Goal: Task Accomplishment & Management: Use online tool/utility

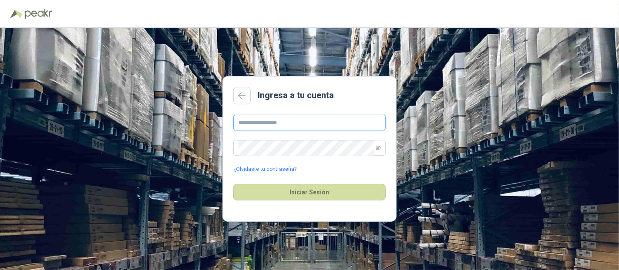
click at [311, 116] on input "text" at bounding box center [309, 123] width 152 height 16
type input "**********"
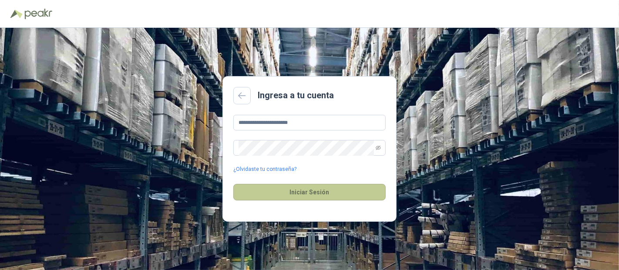
click at [302, 189] on button "Iniciar Sesión" at bounding box center [309, 192] width 152 height 17
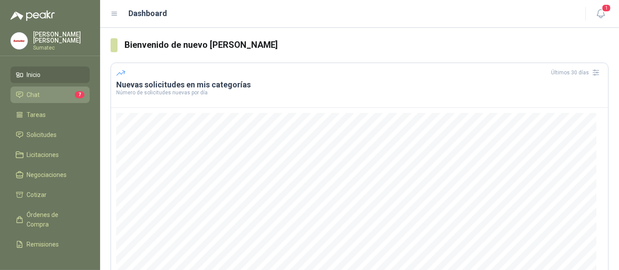
click at [42, 94] on li "Chat 7" at bounding box center [50, 95] width 69 height 10
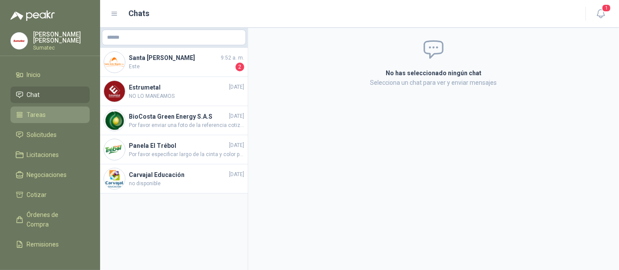
click at [40, 111] on span "Tareas" at bounding box center [36, 115] width 19 height 10
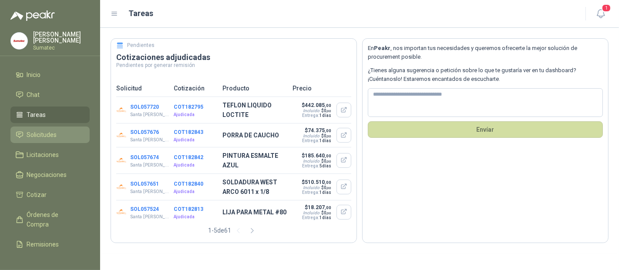
click at [48, 127] on link "Solicitudes" at bounding box center [49, 135] width 79 height 17
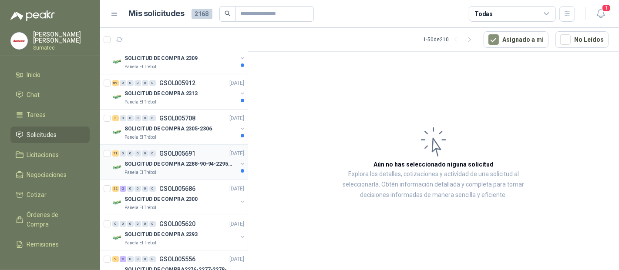
scroll to position [97, 0]
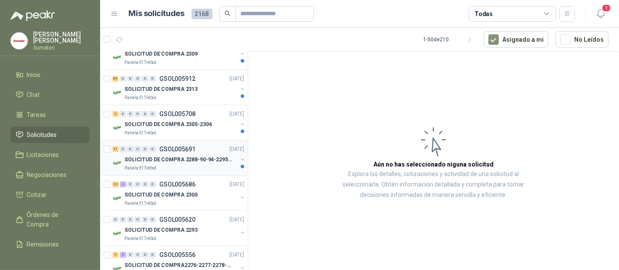
click at [150, 159] on p "SOLICITUD DE COMPRA 2288-90-94-2295-96-2301-02-04" at bounding box center [178, 160] width 108 height 8
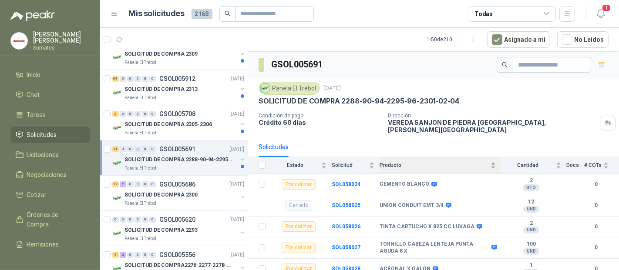
click at [428, 162] on span "Producto" at bounding box center [433, 165] width 109 height 6
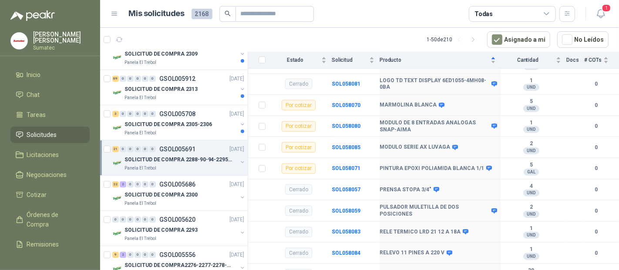
scroll to position [870, 0]
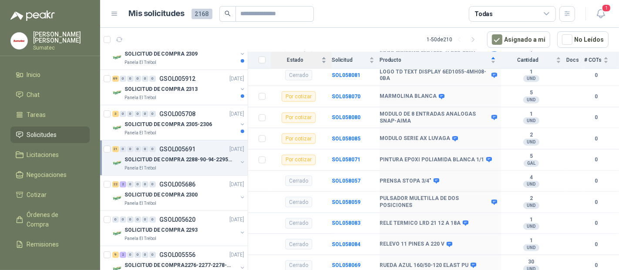
click at [304, 64] on div "Estado" at bounding box center [299, 60] width 56 height 9
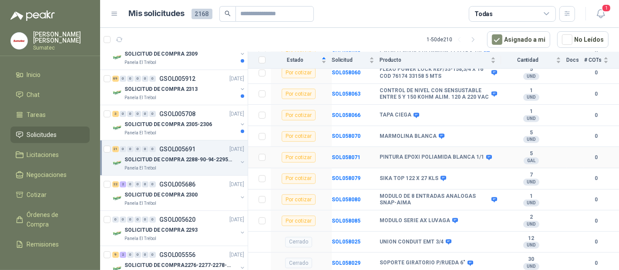
scroll to position [435, 0]
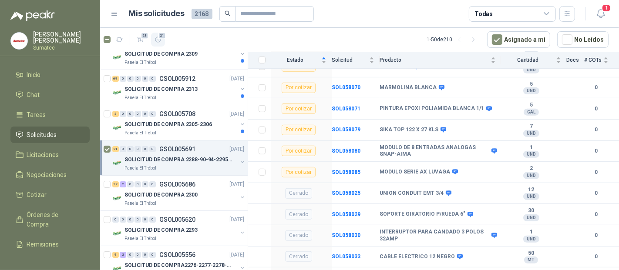
click at [163, 37] on span "21" at bounding box center [162, 35] width 8 height 7
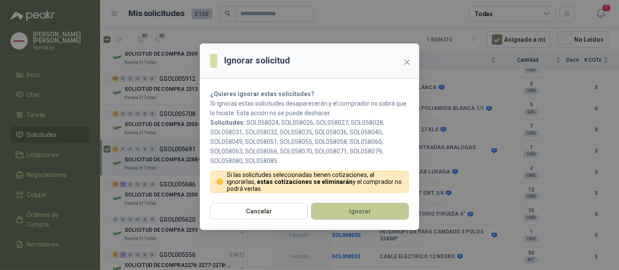
click at [363, 214] on button "Ignorar" at bounding box center [359, 211] width 97 height 17
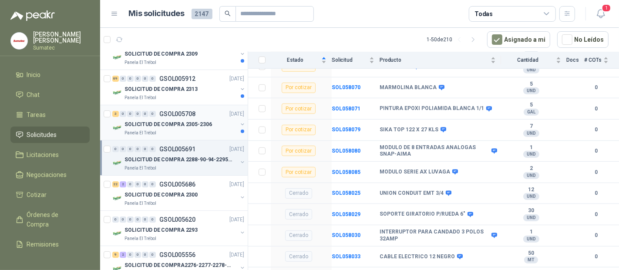
click at [161, 131] on div "Panela El Trébol" at bounding box center [180, 133] width 113 height 7
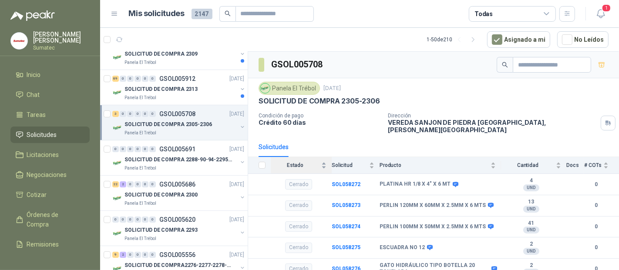
click at [289, 162] on span "Estado" at bounding box center [295, 165] width 49 height 6
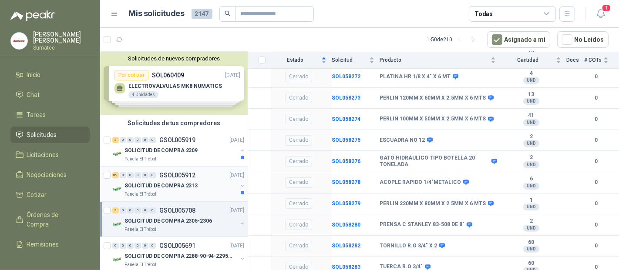
click at [171, 193] on div "Panela El Trébol" at bounding box center [180, 194] width 113 height 7
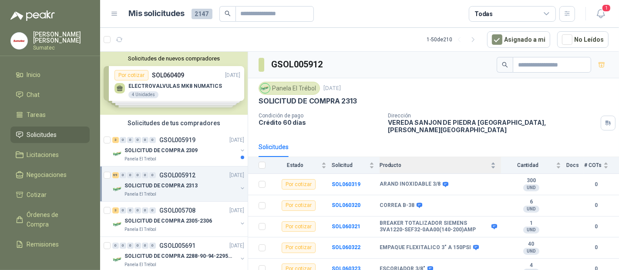
click at [417, 162] on span "Producto" at bounding box center [433, 165] width 109 height 6
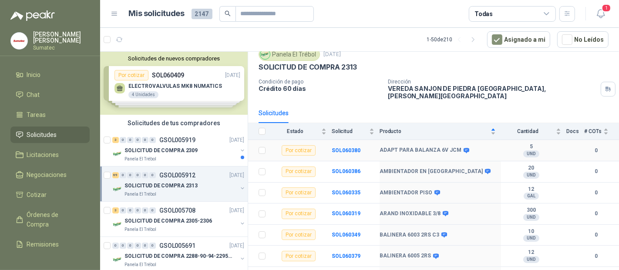
scroll to position [48, 0]
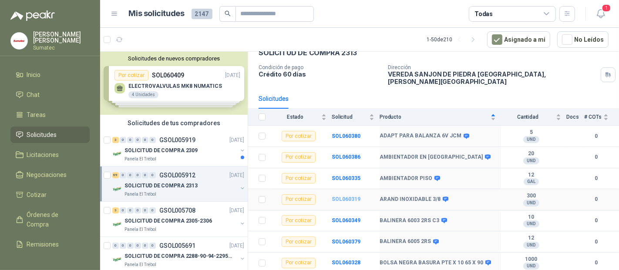
click at [338, 196] on b "SOL060319" at bounding box center [346, 199] width 29 height 6
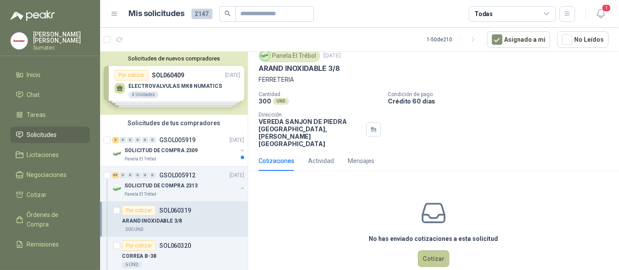
click at [426, 251] on button "Cotizar" at bounding box center [433, 259] width 31 height 17
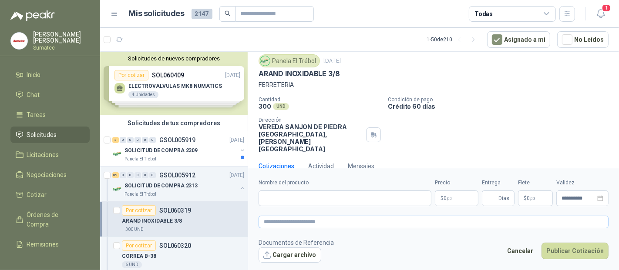
scroll to position [25, 0]
click at [303, 199] on input "Nombre del producto" at bounding box center [344, 199] width 173 height 16
paste input "**********"
drag, startPoint x: 274, startPoint y: 201, endPoint x: 238, endPoint y: 202, distance: 35.3
click at [244, 201] on div "Solicitudes de nuevos compradores Por cotizar SOL060409 [DATE] ELECTROVALVULAS …" at bounding box center [359, 162] width 519 height 222
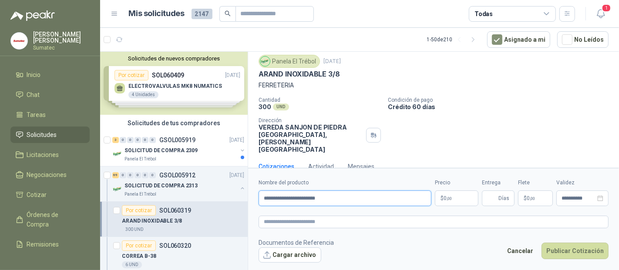
type input "**********"
click at [456, 194] on p "$ 0 ,00" at bounding box center [457, 199] width 44 height 16
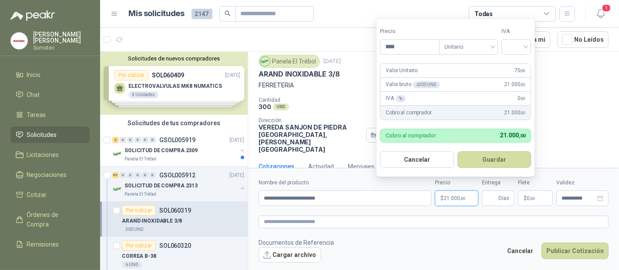
type input "****"
click at [513, 63] on div "19%" at bounding box center [518, 66] width 16 height 10
click at [505, 156] on button "Guardar" at bounding box center [495, 159] width 75 height 17
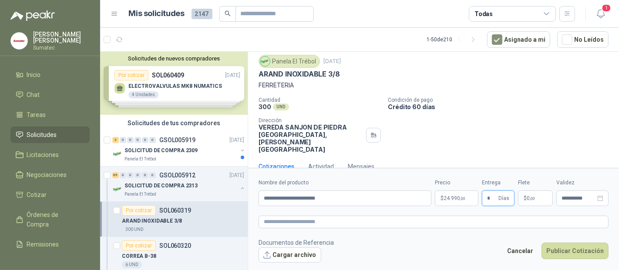
type input "*"
click at [534, 196] on span ",00" at bounding box center [532, 198] width 5 height 5
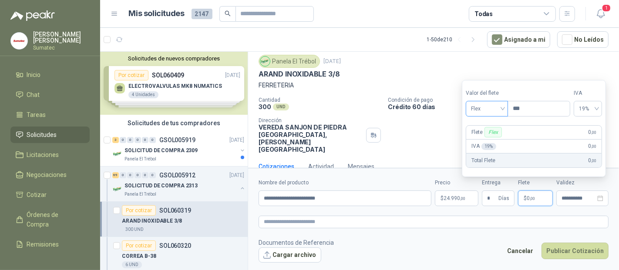
click at [484, 113] on span "Flex" at bounding box center [487, 108] width 32 height 13
click at [479, 141] on div "Incluido" at bounding box center [488, 142] width 30 height 10
click at [496, 104] on span "Incluido" at bounding box center [486, 108] width 34 height 13
drag, startPoint x: 484, startPoint y: 125, endPoint x: 486, endPoint y: 134, distance: 8.7
click at [484, 125] on div "Flex" at bounding box center [486, 128] width 31 height 10
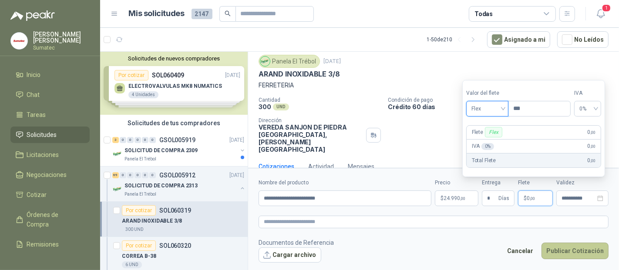
click at [569, 247] on button "Publicar Cotización" at bounding box center [574, 251] width 67 height 17
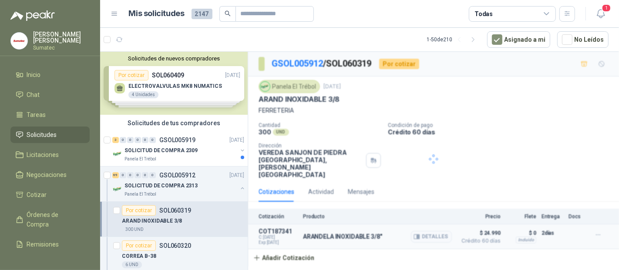
scroll to position [0, 0]
click at [190, 187] on p "SOLICITUD DE COMPRA 2313" at bounding box center [160, 186] width 73 height 8
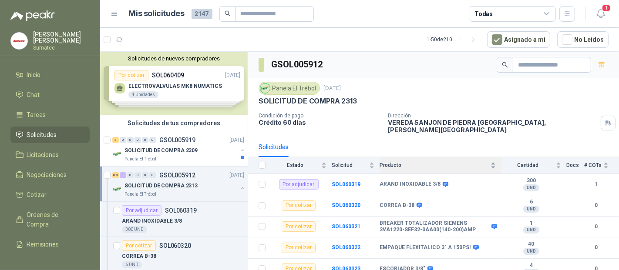
click at [432, 162] on span "Producto" at bounding box center [433, 165] width 109 height 6
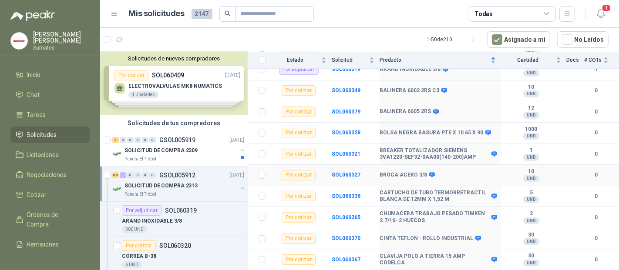
scroll to position [193, 0]
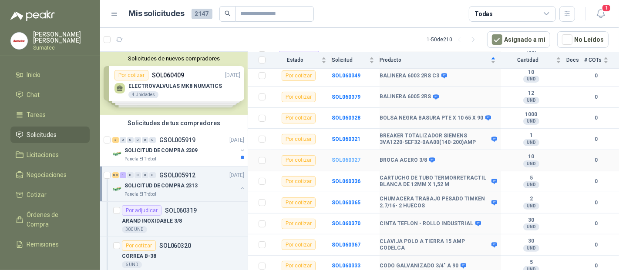
click at [349, 157] on b "SOL060327" at bounding box center [346, 160] width 29 height 6
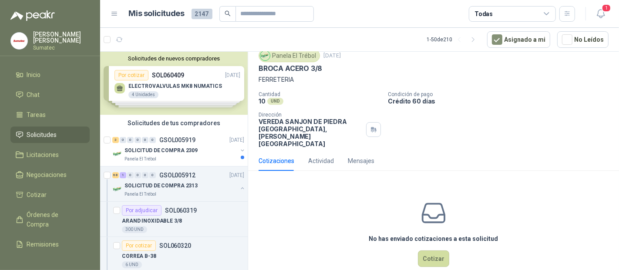
click at [421, 228] on div "No has enviado cotizaciones a esta solicitud Cotizar" at bounding box center [433, 233] width 371 height 111
click at [421, 251] on button "Cotizar" at bounding box center [433, 259] width 31 height 17
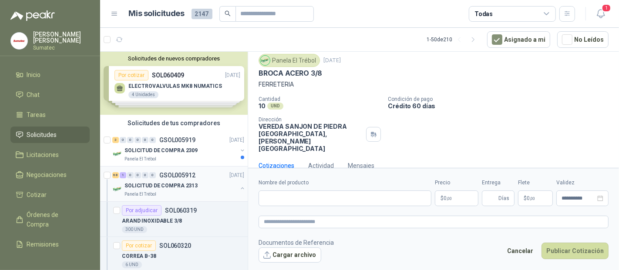
scroll to position [25, 0]
click at [296, 194] on input "Nombre del producto" at bounding box center [344, 199] width 173 height 16
type input "*"
paste input "text"
drag, startPoint x: 289, startPoint y: 194, endPoint x: 237, endPoint y: 198, distance: 52.4
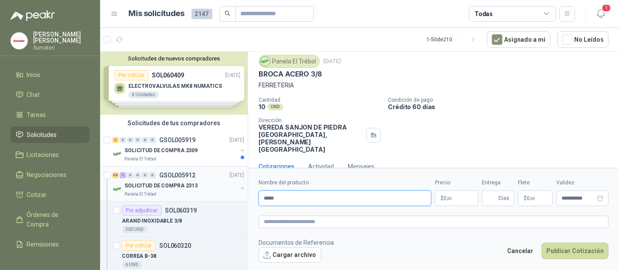
click at [239, 198] on div "Solicitudes de nuevos compradores Por cotizar SOL060409 [DATE] ELECTROVALVULAS …" at bounding box center [359, 162] width 519 height 222
paste input "**********"
type input "**********"
click at [453, 193] on p "$ 0 ,00" at bounding box center [457, 199] width 44 height 16
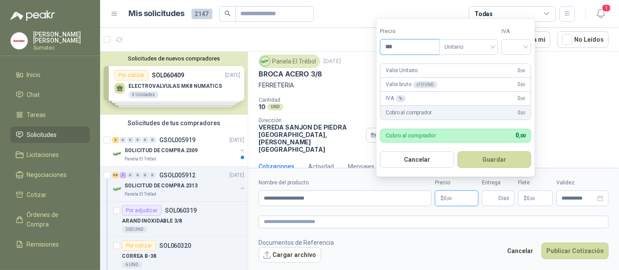
drag, startPoint x: 395, startPoint y: 47, endPoint x: 369, endPoint y: 48, distance: 25.7
click at [374, 47] on body "[PERSON_NAME] Sumatec Inicio Chat Tareas Solicitudes Licitaciones Negociaciones…" at bounding box center [309, 135] width 619 height 270
type input "********"
click at [523, 49] on input "search" at bounding box center [515, 46] width 19 height 13
click at [521, 64] on div "19%" at bounding box center [518, 66] width 16 height 10
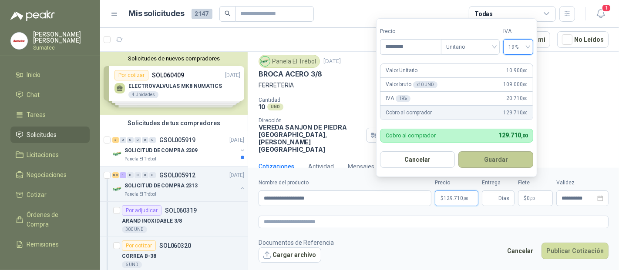
click at [495, 164] on button "Guardar" at bounding box center [495, 159] width 75 height 17
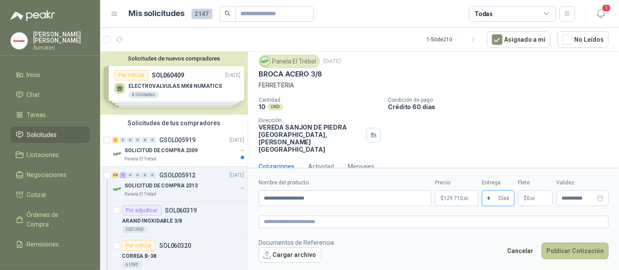
type input "*"
click at [589, 252] on button "Publicar Cotización" at bounding box center [574, 251] width 67 height 17
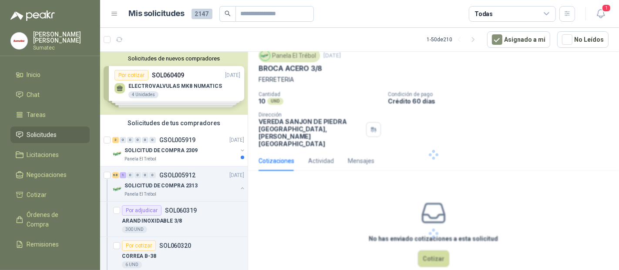
scroll to position [0, 0]
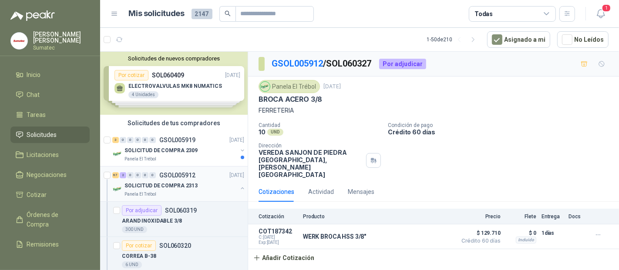
click at [202, 183] on div "SOLICITUD DE COMPRA 2313" at bounding box center [180, 186] width 113 height 10
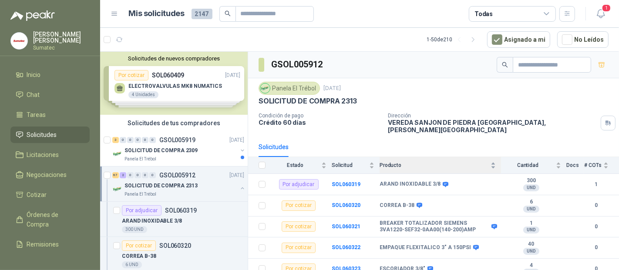
click at [414, 162] on span "Producto" at bounding box center [433, 165] width 109 height 6
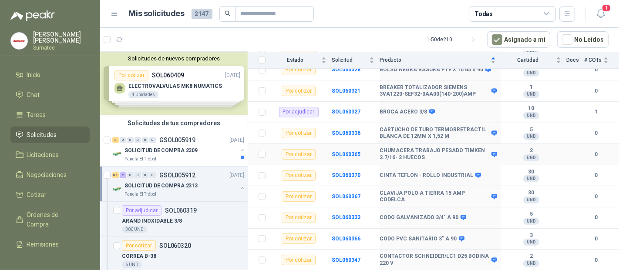
scroll to position [290, 0]
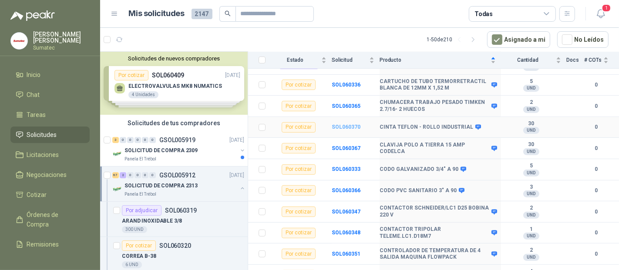
click at [346, 124] on b "SOL060370" at bounding box center [346, 127] width 29 height 6
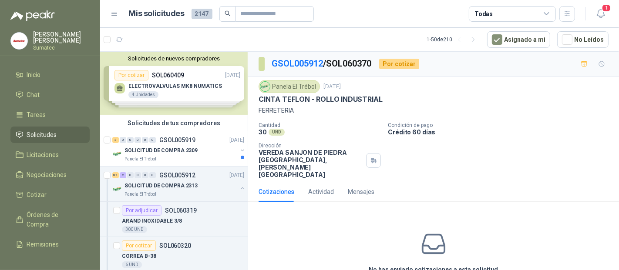
scroll to position [31, 0]
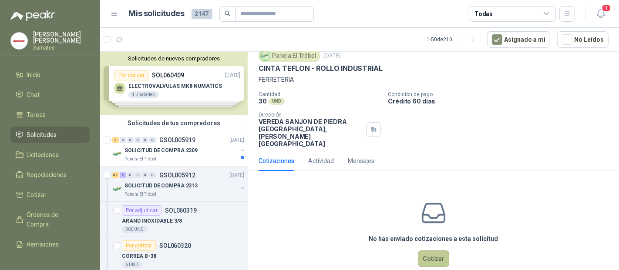
click at [437, 251] on button "Cotizar" at bounding box center [433, 259] width 31 height 17
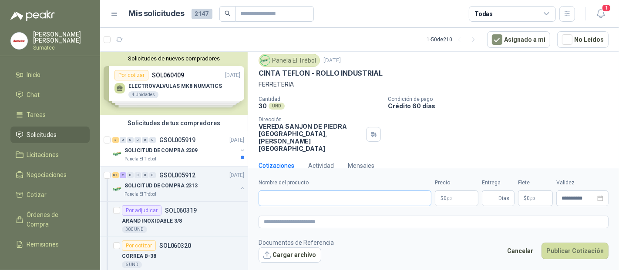
scroll to position [25, 0]
click at [285, 198] on input "Nombre del producto" at bounding box center [344, 199] width 173 height 16
type input "****"
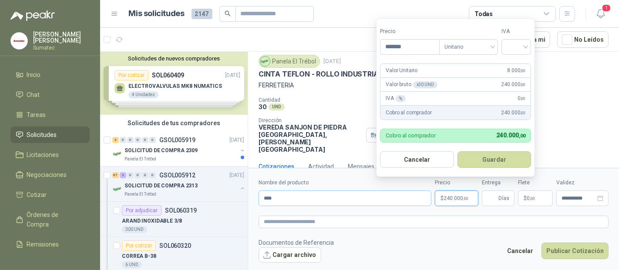
type input "*******"
click at [519, 47] on input "search" at bounding box center [515, 46] width 19 height 13
drag, startPoint x: 516, startPoint y: 61, endPoint x: 520, endPoint y: 68, distance: 8.4
click at [516, 61] on div "19%" at bounding box center [518, 66] width 16 height 10
click at [487, 158] on button "Guardar" at bounding box center [495, 159] width 75 height 17
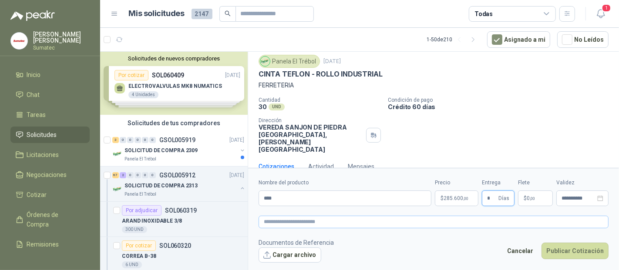
type input "*"
click at [568, 223] on textarea at bounding box center [433, 222] width 350 height 12
click at [562, 248] on button "Publicar Cotización" at bounding box center [574, 251] width 67 height 17
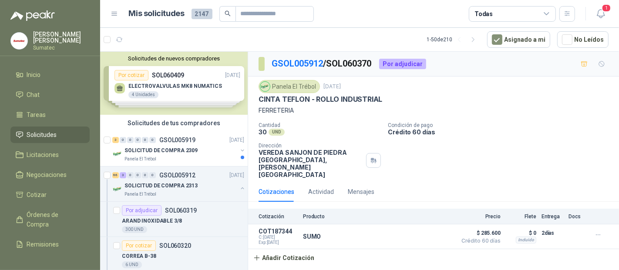
scroll to position [0, 0]
click at [171, 182] on p "SOLICITUD DE COMPRA 2313" at bounding box center [160, 186] width 73 height 8
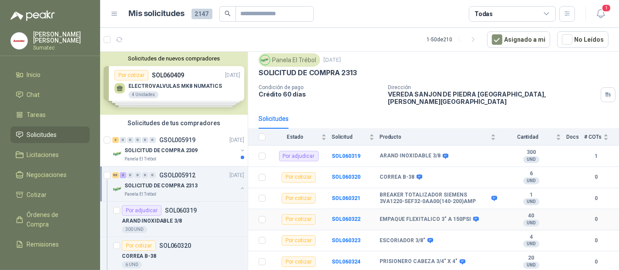
scroll to position [48, 0]
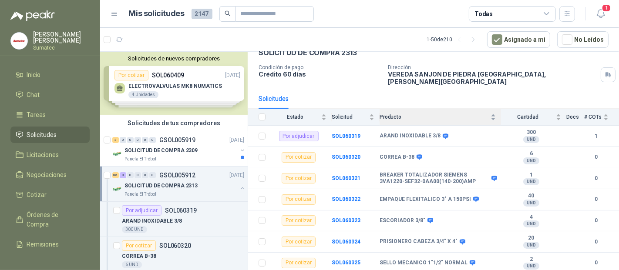
click at [426, 114] on span "Producto" at bounding box center [433, 117] width 109 height 6
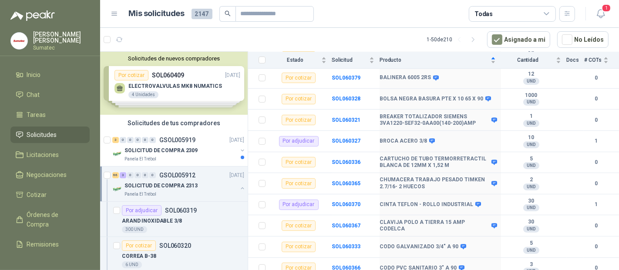
scroll to position [290, 0]
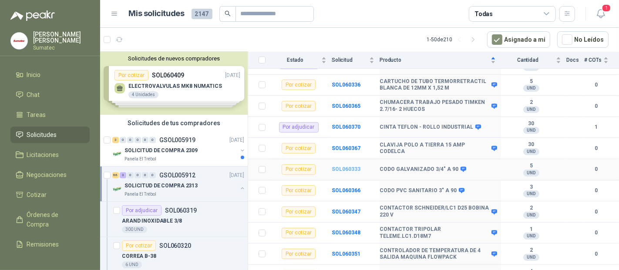
click at [349, 166] on b "SOL060333" at bounding box center [346, 169] width 29 height 6
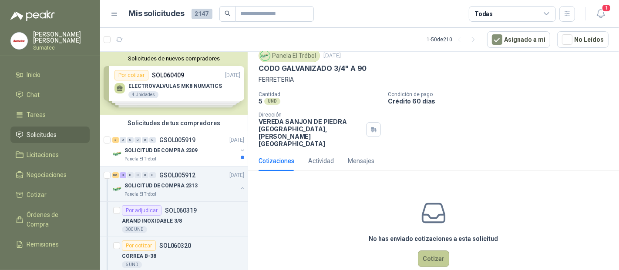
click at [434, 251] on button "Cotizar" at bounding box center [433, 259] width 31 height 17
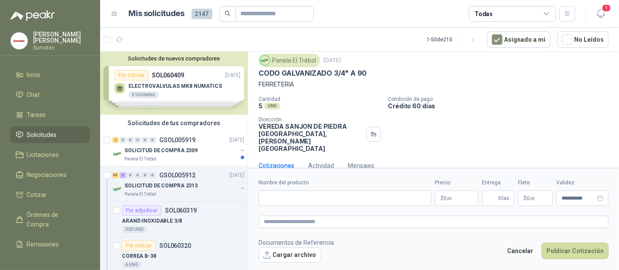
scroll to position [25, 0]
click at [306, 198] on input "Nombre del producto" at bounding box center [344, 199] width 173 height 16
click at [292, 195] on input "Nombre del producto" at bounding box center [344, 199] width 173 height 16
paste input "**********"
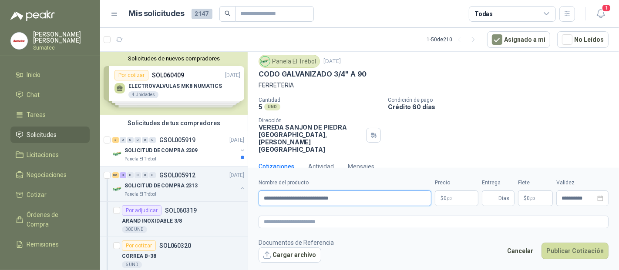
type input "**********"
click at [460, 197] on p "$ 0 ,00" at bounding box center [457, 199] width 44 height 16
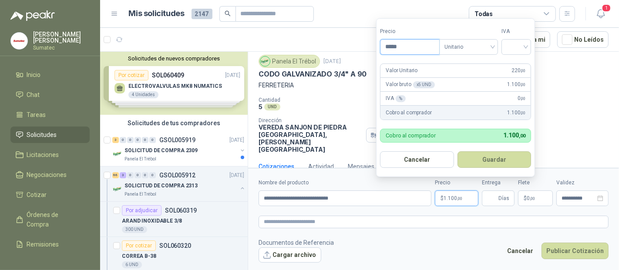
click at [435, 48] on input "*****" at bounding box center [409, 47] width 59 height 15
type input "*******"
click at [514, 45] on input "search" at bounding box center [515, 46] width 19 height 13
click at [516, 64] on div "19%" at bounding box center [518, 66] width 16 height 10
click at [498, 159] on button "Guardar" at bounding box center [495, 159] width 75 height 17
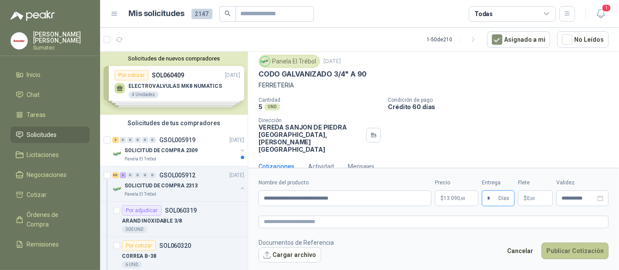
type input "*"
click at [556, 244] on button "Publicar Cotización" at bounding box center [574, 251] width 67 height 17
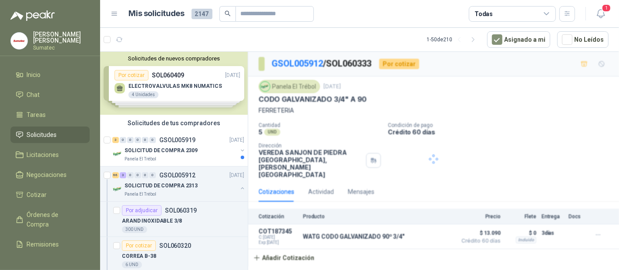
scroll to position [0, 0]
click at [199, 182] on div "SOLICITUD DE COMPRA 2313" at bounding box center [180, 186] width 113 height 10
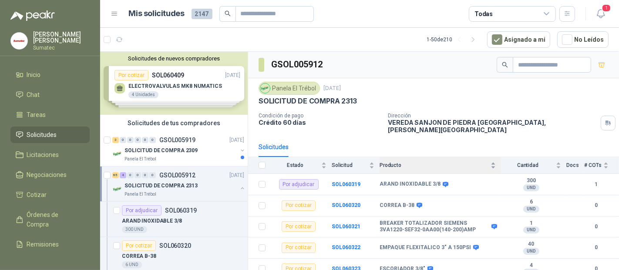
click at [442, 161] on div "Producto" at bounding box center [437, 165] width 116 height 9
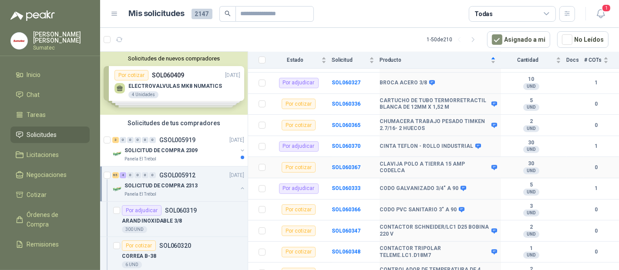
scroll to position [290, 0]
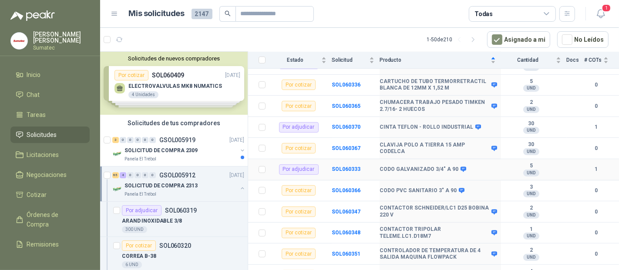
click at [460, 167] on icon at bounding box center [463, 169] width 6 height 5
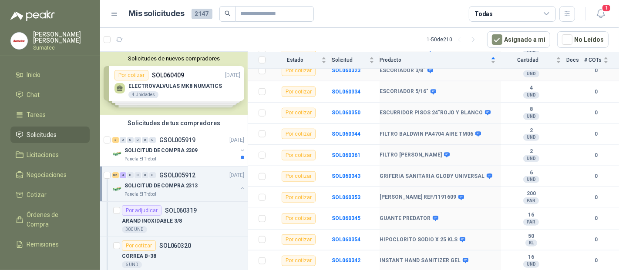
scroll to position [677, 0]
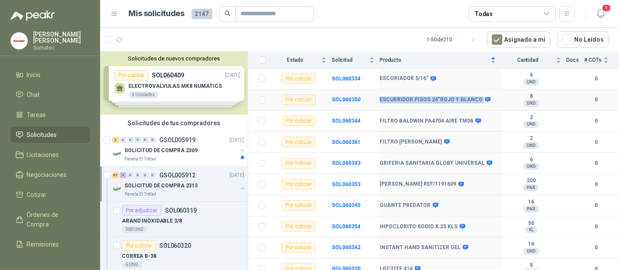
drag, startPoint x: 380, startPoint y: 99, endPoint x: 476, endPoint y: 99, distance: 95.7
click at [476, 99] on div "ESCURRIDOR PISOS 24"ROJO Y BLANCO" at bounding box center [434, 100] width 110 height 7
copy div "ESCURRIDOR PISOS 24"ROJO Y BLANCO"
click at [350, 97] on b "SOL060350" at bounding box center [346, 100] width 29 height 6
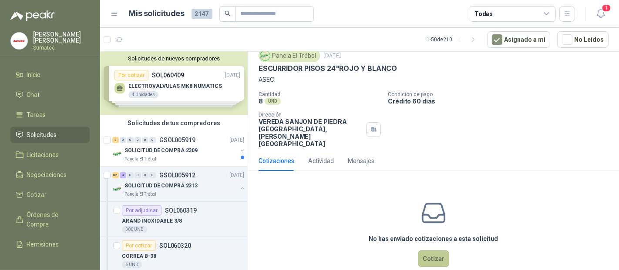
click at [436, 251] on button "Cotizar" at bounding box center [433, 259] width 31 height 17
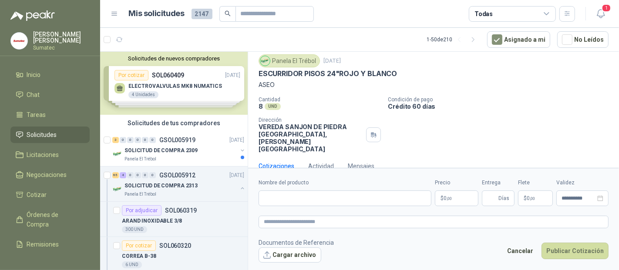
scroll to position [25, 0]
click at [316, 199] on input "Nombre del producto" at bounding box center [344, 199] width 173 height 16
paste input "**********"
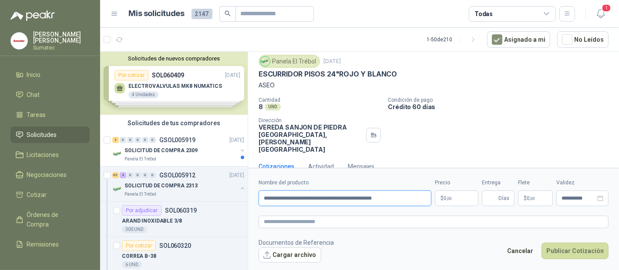
type input "**********"
click at [444, 197] on span "0 ,00" at bounding box center [447, 198] width 8 height 5
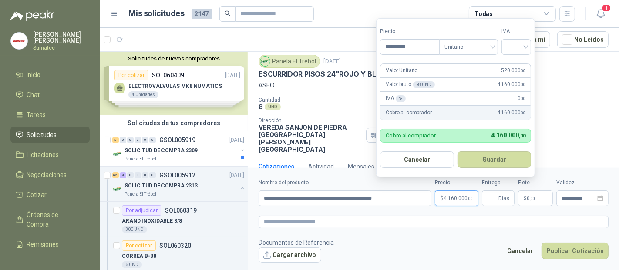
type input "*********"
click at [518, 54] on span at bounding box center [515, 47] width 19 height 15
click at [514, 67] on div "19%" at bounding box center [518, 66] width 16 height 10
click at [487, 161] on button "Guardar" at bounding box center [495, 159] width 75 height 17
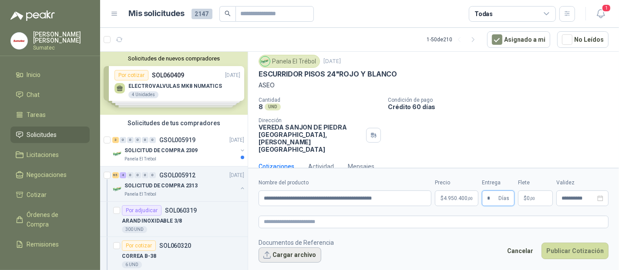
type input "*"
click at [295, 253] on button "Cargar archivo" at bounding box center [289, 256] width 63 height 16
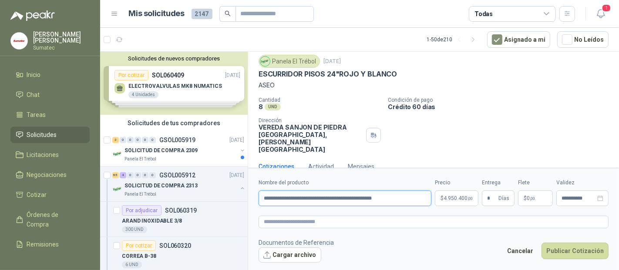
drag, startPoint x: 412, startPoint y: 198, endPoint x: 273, endPoint y: 191, distance: 138.5
click at [273, 191] on input "**********" at bounding box center [344, 199] width 173 height 16
click at [411, 195] on input "**********" at bounding box center [344, 199] width 173 height 16
drag, startPoint x: 412, startPoint y: 197, endPoint x: 116, endPoint y: 196, distance: 295.4
click at [116, 196] on div "Solicitudes de nuevos compradores Por cotizar SOL060409 [DATE] ELECTROVALVULAS …" at bounding box center [359, 162] width 519 height 222
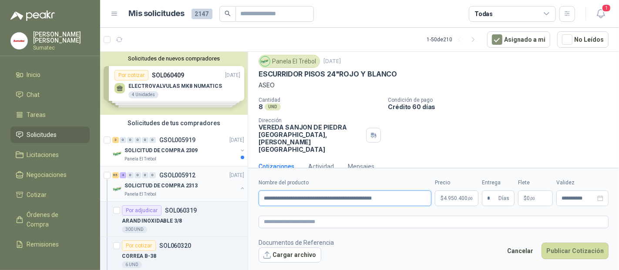
paste input "********"
click at [404, 198] on input "**********" at bounding box center [344, 199] width 173 height 16
type input "**********"
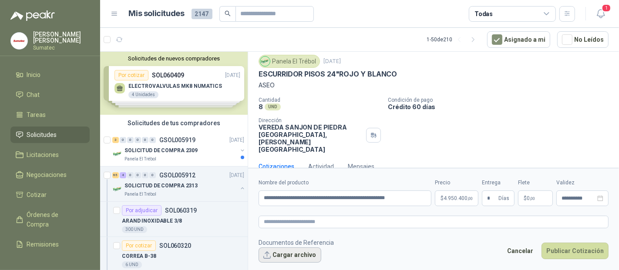
click at [286, 256] on button "Cargar archivo" at bounding box center [289, 256] width 63 height 16
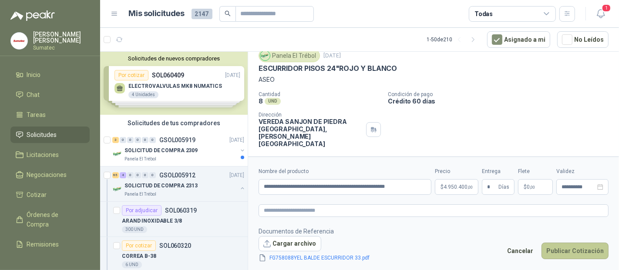
click at [576, 253] on button "Publicar Cotización" at bounding box center [574, 251] width 67 height 17
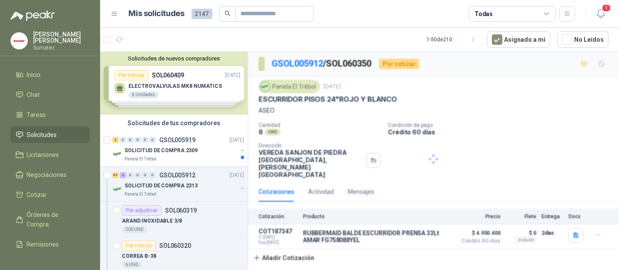
scroll to position [0, 0]
click at [191, 189] on div "SOLICITUD DE COMPRA 2313" at bounding box center [180, 186] width 113 height 10
click at [194, 188] on div "SOLICITUD DE COMPRA 2313" at bounding box center [180, 186] width 113 height 10
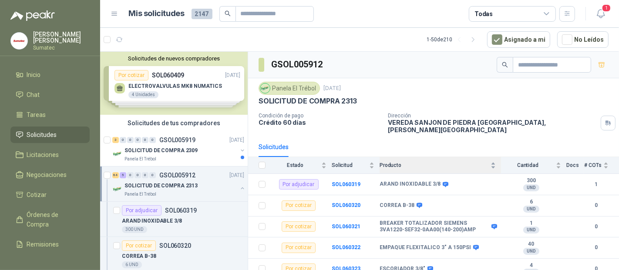
click at [436, 162] on div "Producto" at bounding box center [437, 165] width 116 height 9
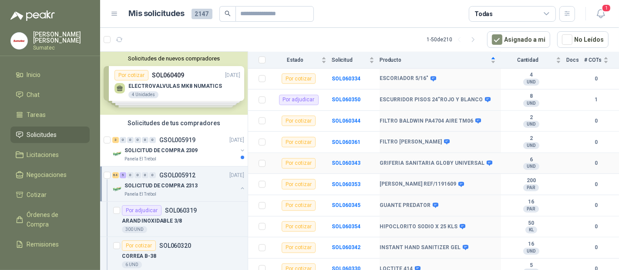
scroll to position [725, 0]
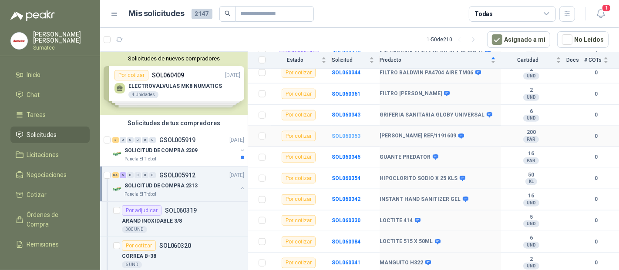
click at [350, 133] on b "SOL060353" at bounding box center [346, 136] width 29 height 6
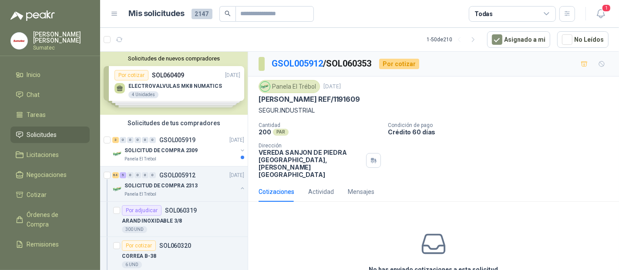
click at [346, 99] on p "[PERSON_NAME] REF/1191609" at bounding box center [308, 99] width 101 height 9
copy p "1191609"
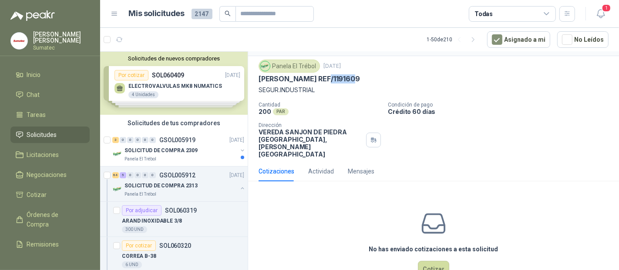
scroll to position [31, 0]
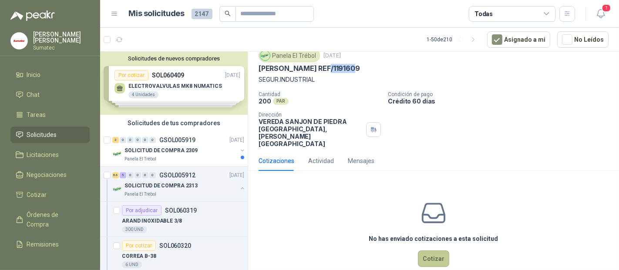
click at [429, 251] on button "Cotizar" at bounding box center [433, 259] width 31 height 17
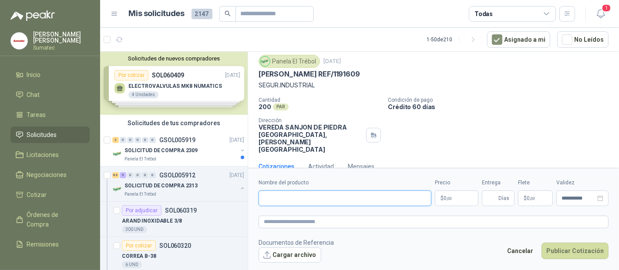
click at [317, 199] on input "Nombre del producto" at bounding box center [344, 199] width 173 height 16
paste input "**********"
type input "**********"
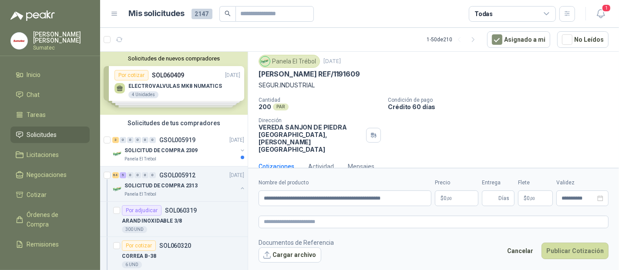
click at [456, 199] on p "$ 0 ,00" at bounding box center [457, 199] width 44 height 16
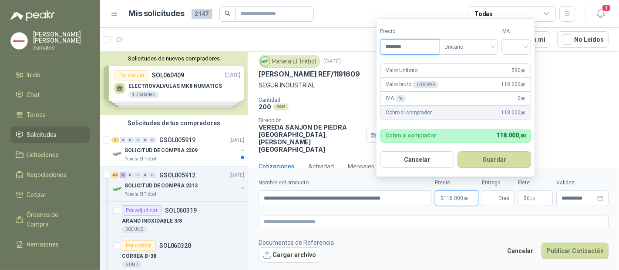
type input "*******"
click at [519, 45] on input "search" at bounding box center [515, 46] width 19 height 13
click at [512, 69] on div "19%" at bounding box center [518, 66] width 16 height 10
click at [398, 48] on input "*******" at bounding box center [410, 47] width 60 height 15
type input "*******"
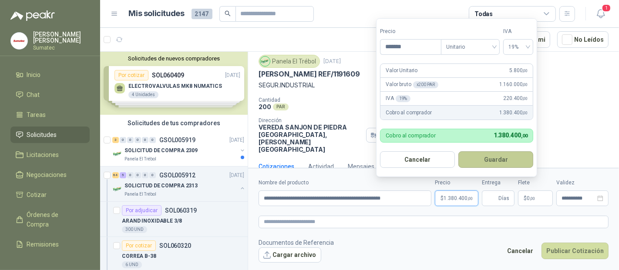
click at [492, 160] on button "Guardar" at bounding box center [495, 159] width 75 height 17
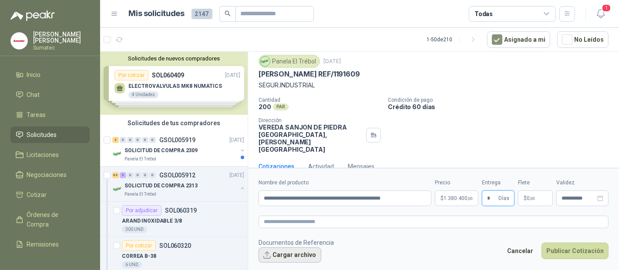
type input "*"
click at [286, 258] on button "Cargar archivo" at bounding box center [289, 256] width 63 height 16
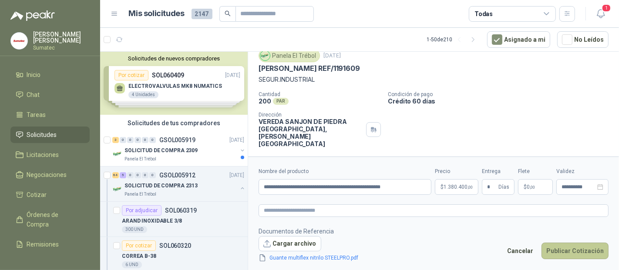
click at [566, 248] on button "Publicar Cotización" at bounding box center [574, 251] width 67 height 17
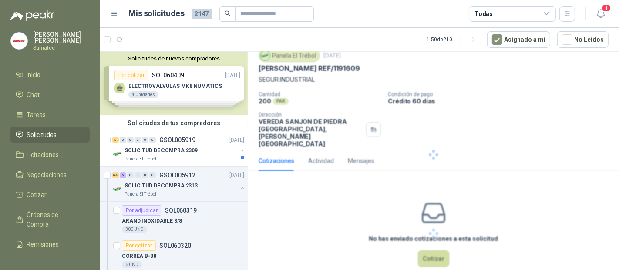
scroll to position [0, 0]
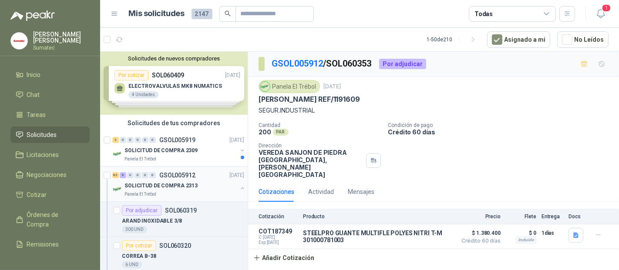
click at [150, 181] on div "SOLICITUD DE COMPRA 2313" at bounding box center [180, 186] width 113 height 10
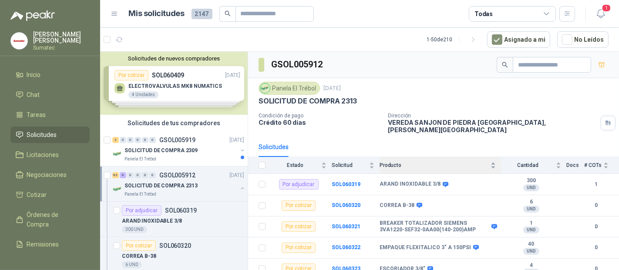
click at [429, 161] on div "Producto" at bounding box center [437, 165] width 116 height 9
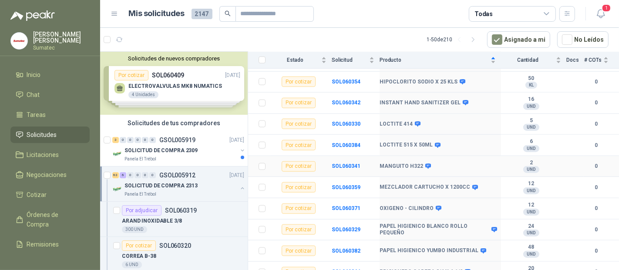
scroll to position [725, 0]
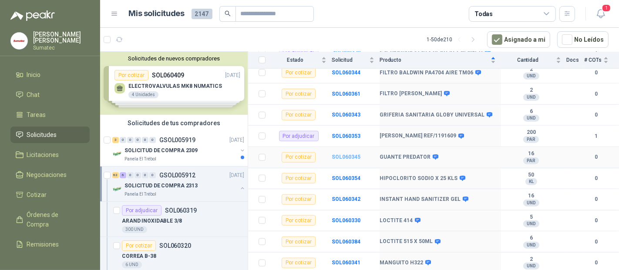
click at [342, 157] on b "SOL060345" at bounding box center [346, 157] width 29 height 6
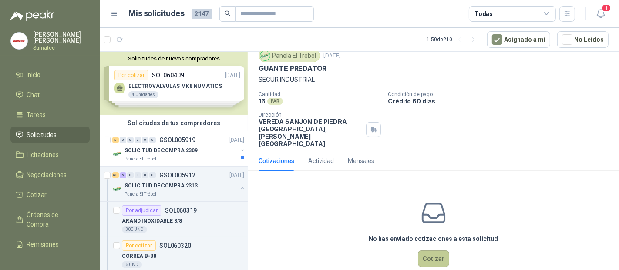
click at [431, 251] on button "Cotizar" at bounding box center [433, 259] width 31 height 17
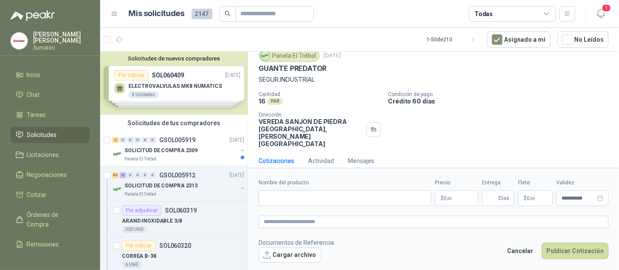
scroll to position [25, 0]
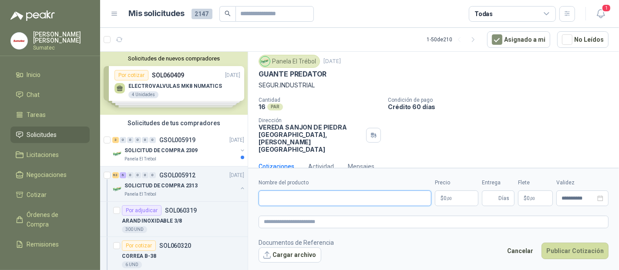
click at [318, 206] on input "Nombre del producto" at bounding box center [344, 199] width 173 height 16
click at [328, 196] on input "Nombre del producto" at bounding box center [344, 199] width 173 height 16
paste input "**********"
click at [265, 196] on input "**********" at bounding box center [344, 199] width 173 height 16
type input "**********"
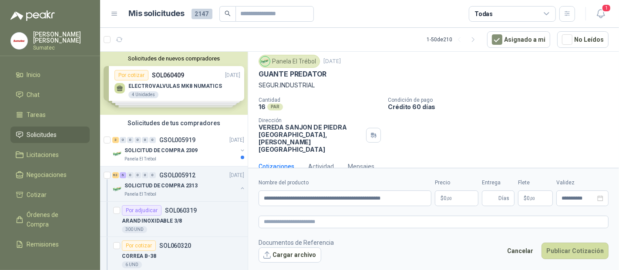
click at [448, 195] on p "$ 0 ,00" at bounding box center [457, 199] width 44 height 16
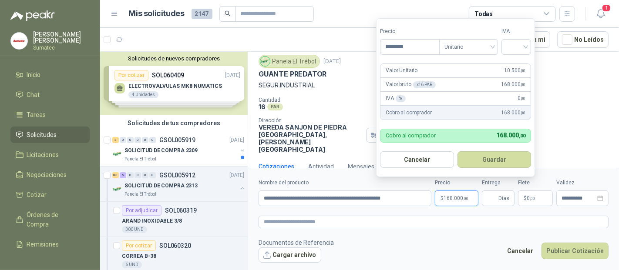
type input "********"
click at [526, 48] on input "search" at bounding box center [515, 46] width 19 height 13
click at [517, 61] on div "19%" at bounding box center [518, 66] width 16 height 10
click at [492, 156] on button "Guardar" at bounding box center [495, 159] width 75 height 17
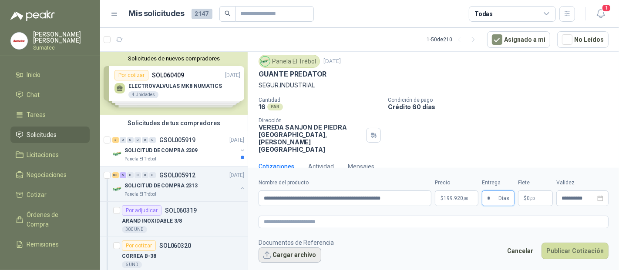
type input "*"
click at [295, 253] on button "Cargar archivo" at bounding box center [289, 256] width 63 height 16
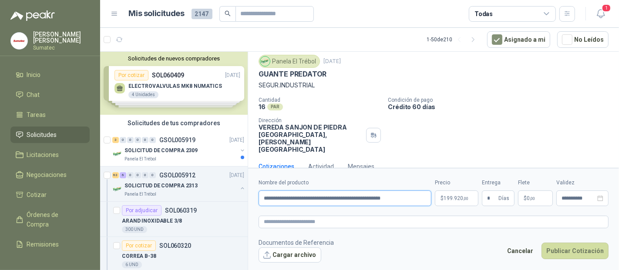
click at [395, 199] on input "**********" at bounding box center [344, 199] width 173 height 16
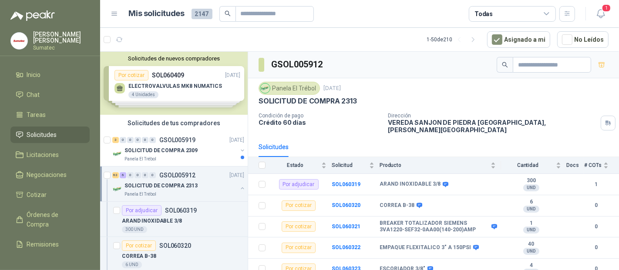
click at [208, 181] on div "SOLICITUD DE COMPRA 2313" at bounding box center [180, 186] width 113 height 10
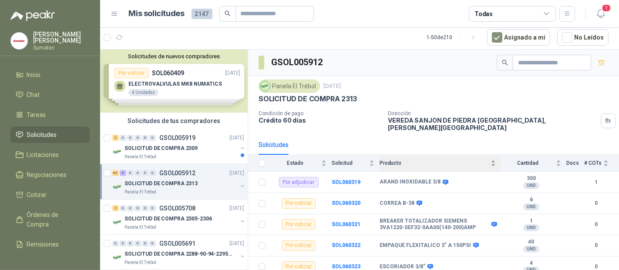
click at [417, 160] on span "Producto" at bounding box center [433, 163] width 109 height 6
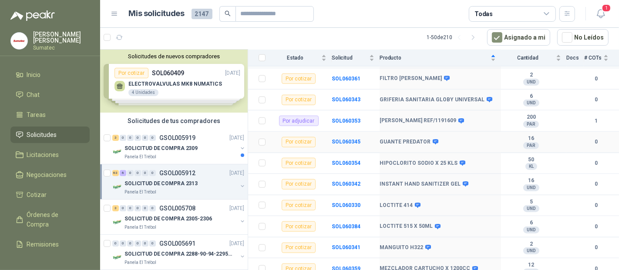
scroll to position [725, 0]
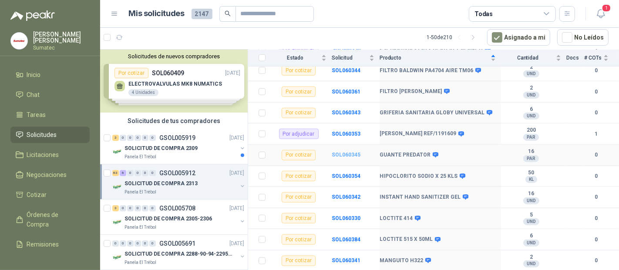
click at [338, 155] on b "SOL060345" at bounding box center [346, 155] width 29 height 6
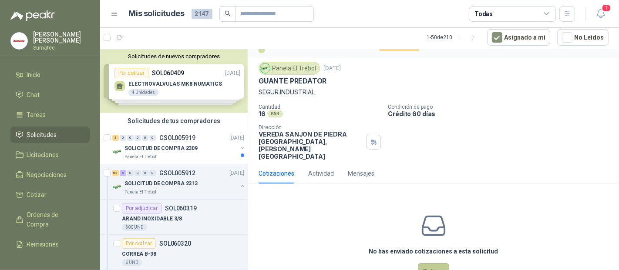
scroll to position [31, 0]
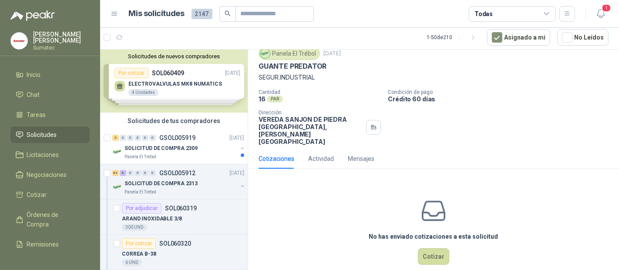
click at [430, 231] on div "No has enviado cotizaciones a esta solicitud Cotizar" at bounding box center [433, 231] width 371 height 111
click at [447, 239] on div "No has enviado cotizaciones a esta solicitud Cotizar" at bounding box center [433, 231] width 371 height 111
click at [436, 248] on button "Cotizar" at bounding box center [433, 256] width 31 height 17
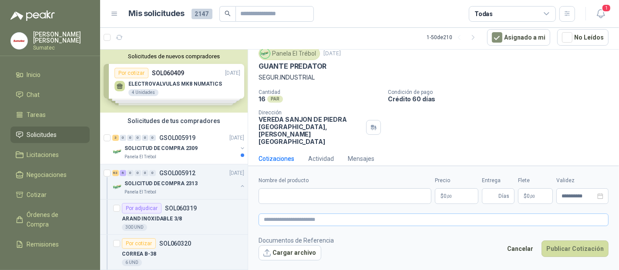
scroll to position [25, 0]
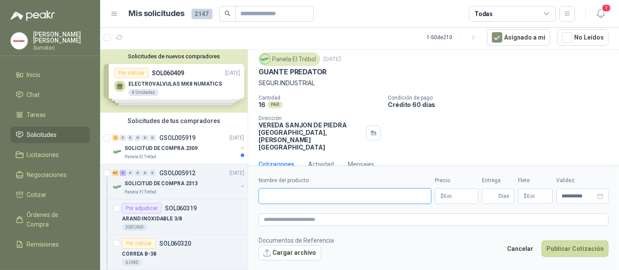
click at [313, 196] on input "Nombre del producto" at bounding box center [344, 196] width 173 height 16
paste input "**********"
type input "**********"
drag, startPoint x: 439, startPoint y: 198, endPoint x: 444, endPoint y: 198, distance: 5.2
click at [440, 198] on p "$ 0 ,00" at bounding box center [457, 196] width 44 height 16
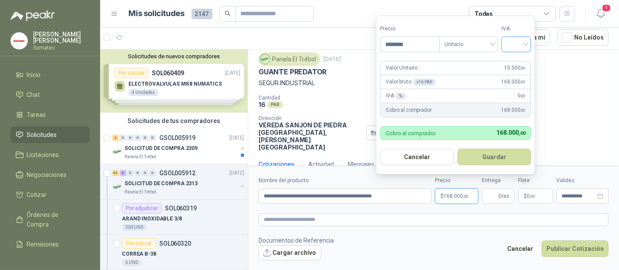
type input "********"
click at [521, 47] on input "search" at bounding box center [515, 43] width 19 height 13
click at [521, 62] on div "19%" at bounding box center [518, 63] width 16 height 10
click at [493, 200] on input "Entrega" at bounding box center [492, 196] width 10 height 15
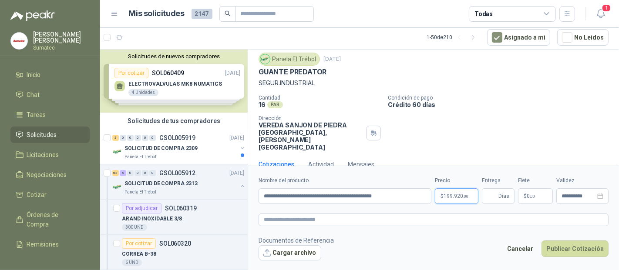
click at [470, 194] on p "$ 199.920 ,00" at bounding box center [457, 196] width 44 height 16
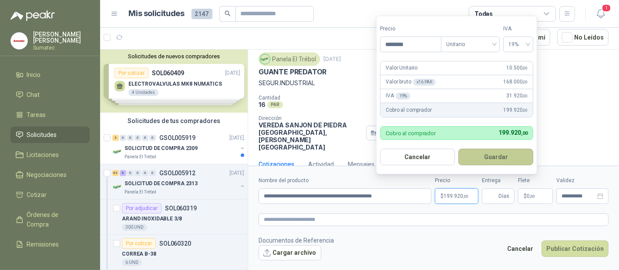
click at [504, 155] on button "Guardar" at bounding box center [495, 157] width 75 height 17
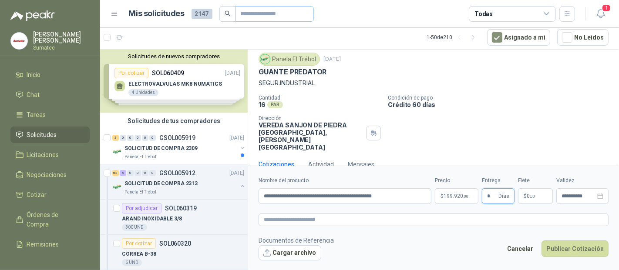
type input "*"
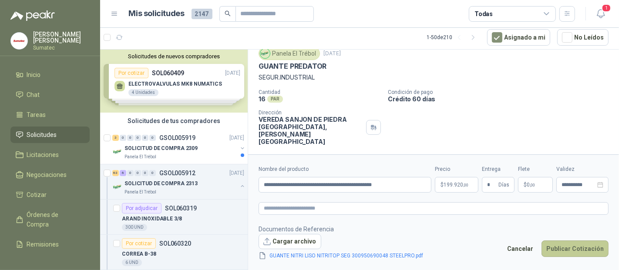
click at [566, 244] on button "Publicar Cotización" at bounding box center [574, 249] width 67 height 17
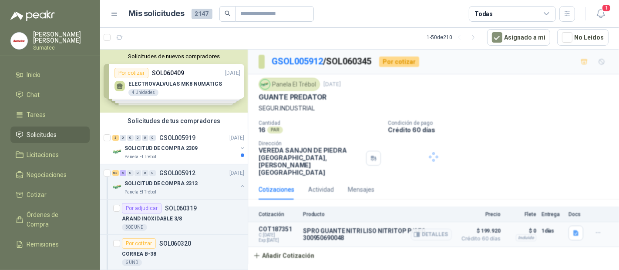
scroll to position [0, 0]
click at [175, 186] on p "SOLICITUD DE COMPRA 2313" at bounding box center [160, 184] width 73 height 8
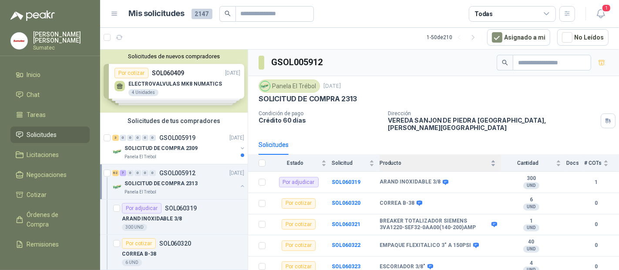
click at [440, 160] on span "Producto" at bounding box center [433, 163] width 109 height 6
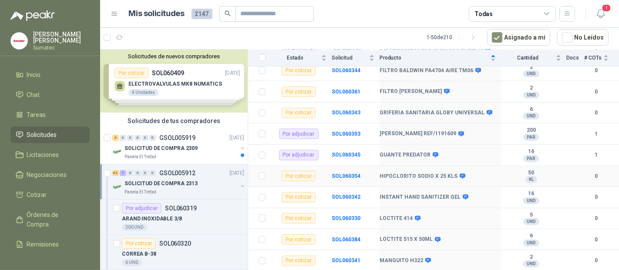
scroll to position [773, 0]
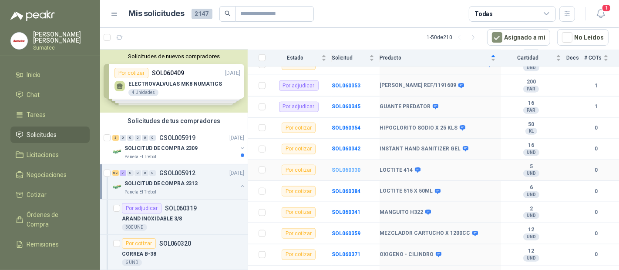
click at [342, 170] on b "SOL060330" at bounding box center [346, 170] width 29 height 6
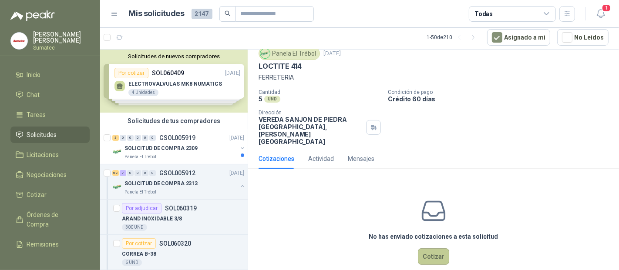
click at [430, 248] on button "Cotizar" at bounding box center [433, 256] width 31 height 17
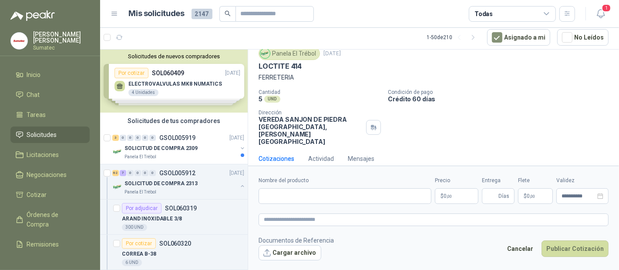
scroll to position [25, 0]
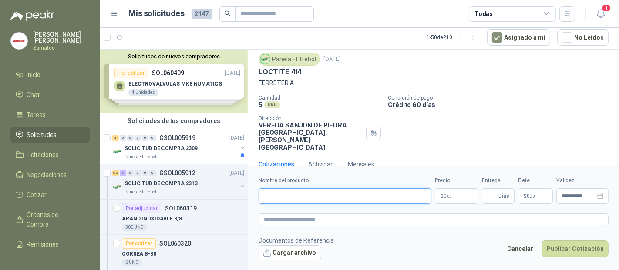
click at [316, 198] on input "Nombre del producto" at bounding box center [344, 196] width 173 height 16
paste input "*********"
drag, startPoint x: 309, startPoint y: 192, endPoint x: 187, endPoint y: 201, distance: 122.6
click at [188, 201] on div "Solicitudes de nuevos compradores Por cotizar SOL060409 [DATE] ELECTROVALVULAS …" at bounding box center [359, 160] width 519 height 222
paste input "**********"
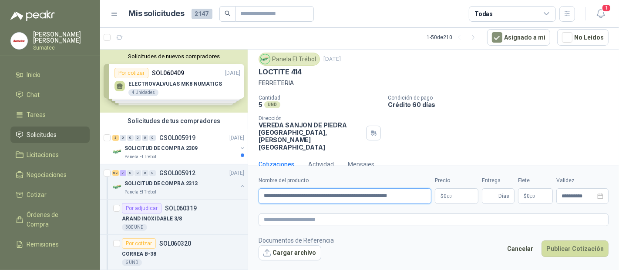
scroll to position [0, 0]
type input "**********"
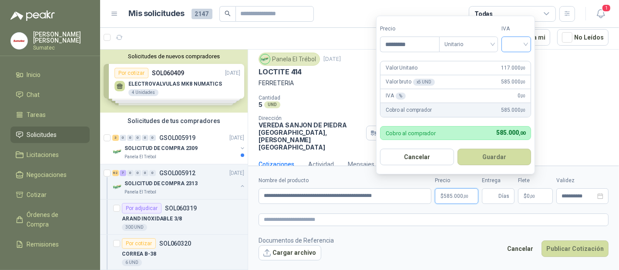
type input "*********"
click at [522, 50] on input "search" at bounding box center [515, 43] width 19 height 13
click at [521, 57] on div "19%" at bounding box center [518, 63] width 27 height 14
click at [479, 159] on button "Guardar" at bounding box center [495, 157] width 75 height 17
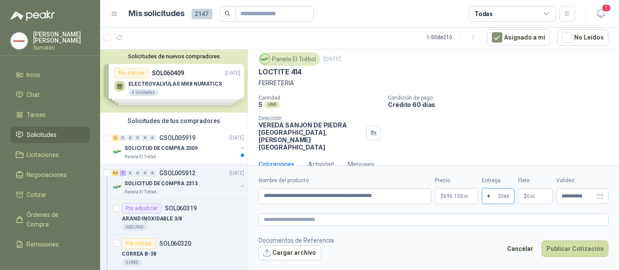
type input "*"
click at [530, 197] on span ",00" at bounding box center [532, 196] width 5 height 5
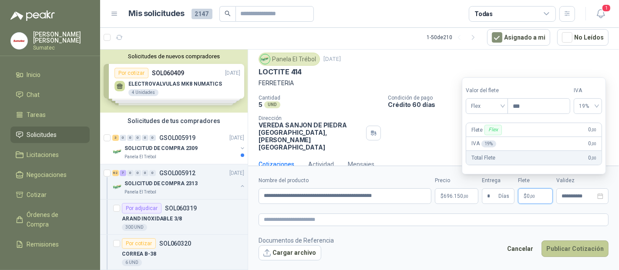
click at [567, 248] on button "Publicar Cotización" at bounding box center [574, 249] width 67 height 17
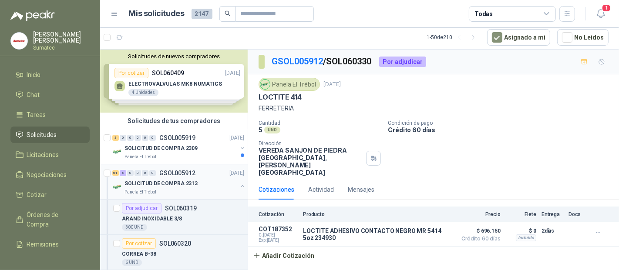
click at [174, 187] on p "SOLICITUD DE COMPRA 2313" at bounding box center [160, 184] width 73 height 8
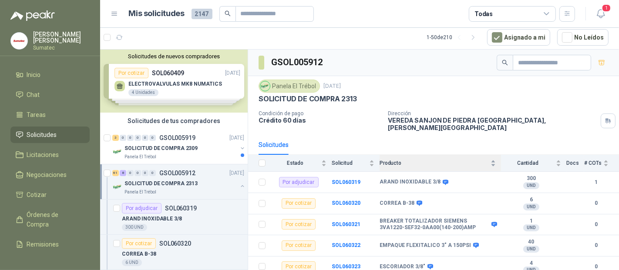
click at [405, 160] on span "Producto" at bounding box center [433, 163] width 109 height 6
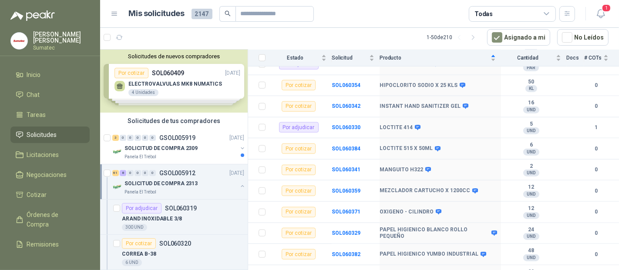
scroll to position [870, 0]
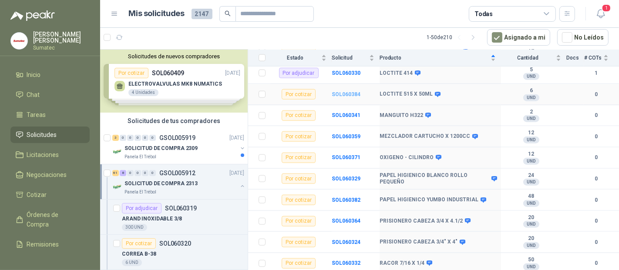
click at [340, 93] on b "SOL060384" at bounding box center [346, 94] width 29 height 6
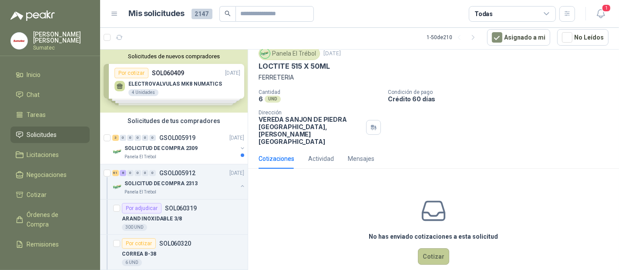
click at [419, 248] on button "Cotizar" at bounding box center [433, 256] width 31 height 17
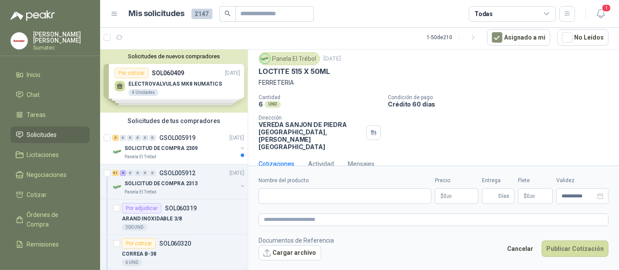
scroll to position [25, 0]
click at [260, 197] on input "Nombre del producto" at bounding box center [344, 196] width 173 height 16
type input "**********"
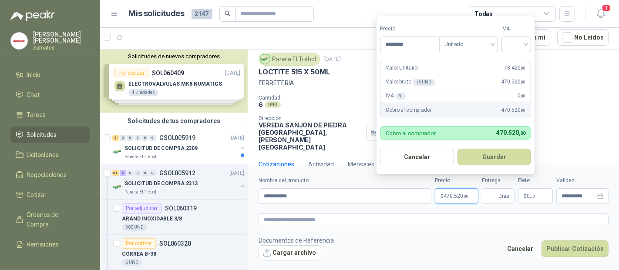
type input "********"
click at [531, 46] on div at bounding box center [516, 45] width 30 height 16
click at [521, 66] on div "19%" at bounding box center [518, 63] width 16 height 10
click at [512, 166] on form "Precio ******** Tipo Unitario IVA 19% Valor Unitario 78.420 ,00 Valor bruto x 6…" at bounding box center [456, 95] width 161 height 159
click at [509, 164] on button "Guardar" at bounding box center [495, 157] width 75 height 17
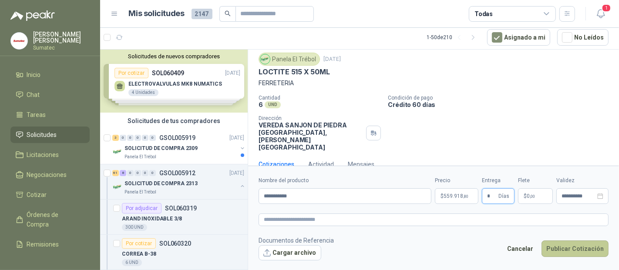
type input "*"
click at [554, 249] on button "Publicar Cotización" at bounding box center [574, 249] width 67 height 17
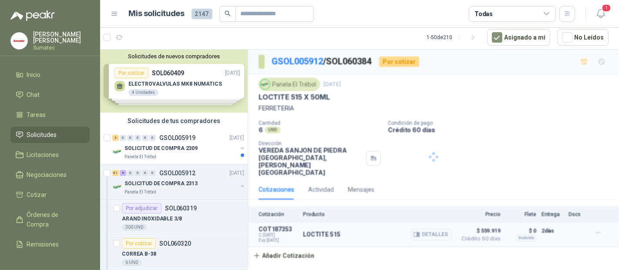
scroll to position [0, 0]
click at [196, 181] on div "SOLICITUD DE COMPRA 2313" at bounding box center [180, 183] width 113 height 10
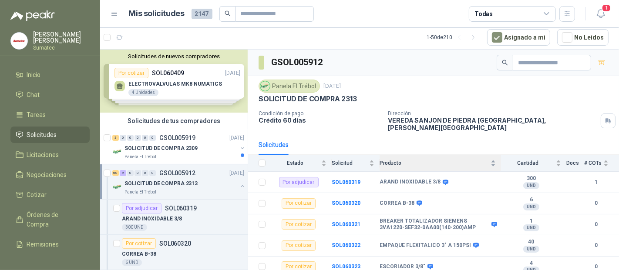
click at [406, 159] on div "Producto" at bounding box center [437, 163] width 116 height 9
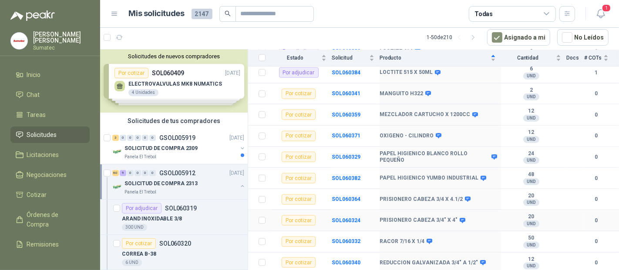
scroll to position [870, 0]
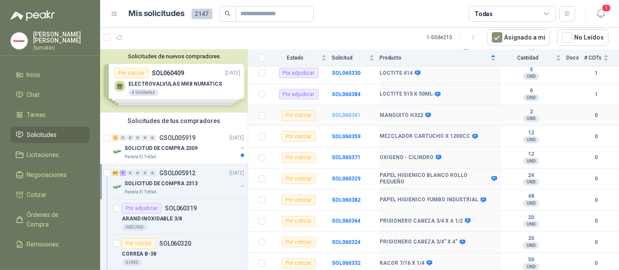
click at [343, 115] on b "SOL060341" at bounding box center [346, 115] width 29 height 6
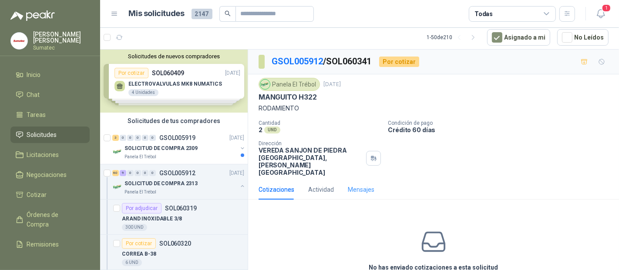
scroll to position [31, 0]
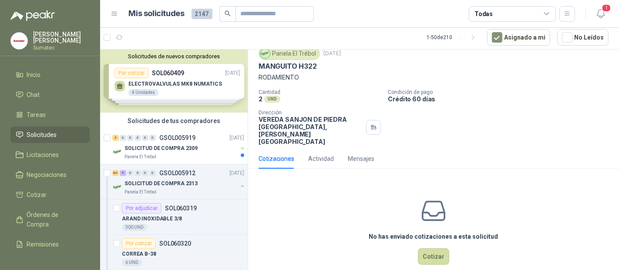
click at [432, 229] on div "No has enviado cotizaciones a esta solicitud Cotizar" at bounding box center [433, 231] width 371 height 111
click at [429, 248] on button "Cotizar" at bounding box center [433, 256] width 31 height 17
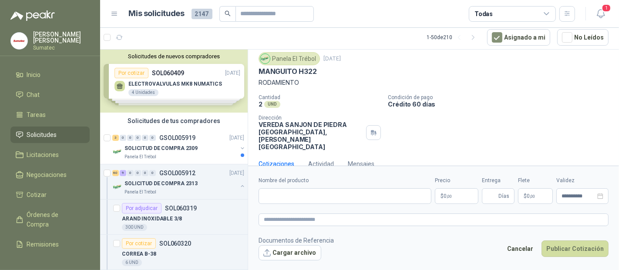
scroll to position [25, 0]
click at [299, 198] on input "Nombre del producto" at bounding box center [344, 196] width 173 height 16
paste input "**********"
type input "**********"
click at [457, 197] on p "$ 0 ,00" at bounding box center [457, 196] width 44 height 16
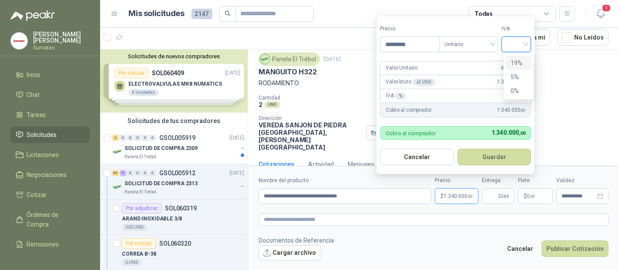
click at [523, 43] on input "search" at bounding box center [515, 43] width 19 height 13
click at [516, 64] on div "19%" at bounding box center [518, 63] width 16 height 10
drag, startPoint x: 412, startPoint y: 44, endPoint x: 351, endPoint y: 44, distance: 61.8
click at [372, 43] on body "[PERSON_NAME] Sumatec Inicio Chat Tareas Solicitudes Licitaciones Negociaciones…" at bounding box center [309, 135] width 619 height 270
type input "*********"
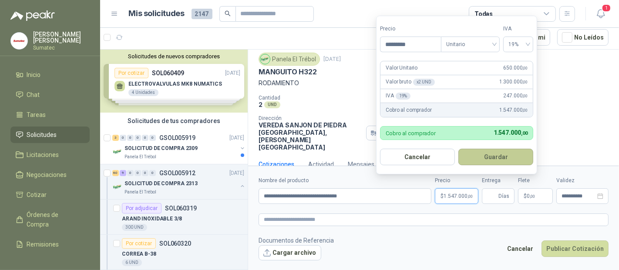
click at [508, 158] on button "Guardar" at bounding box center [495, 157] width 75 height 17
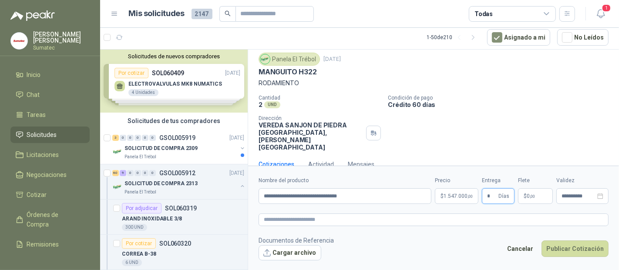
type input "*"
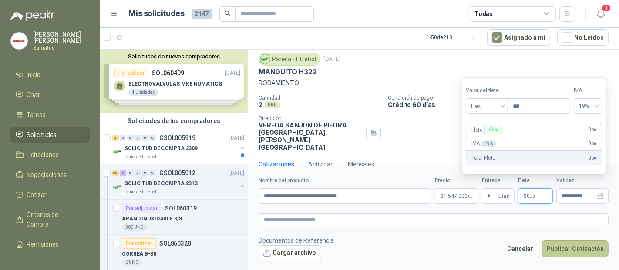
click at [573, 245] on button "Publicar Cotización" at bounding box center [574, 249] width 67 height 17
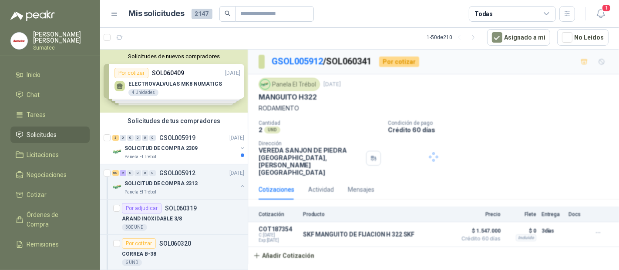
scroll to position [0, 0]
click at [179, 184] on p "SOLICITUD DE COMPRA 2313" at bounding box center [160, 184] width 73 height 8
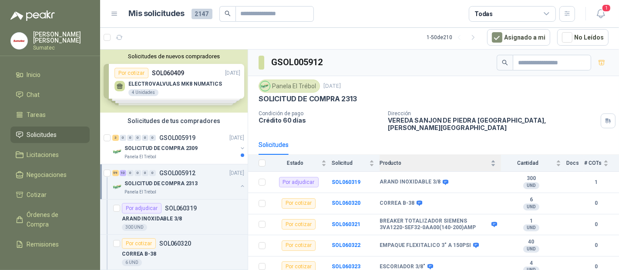
click at [425, 159] on div "Producto" at bounding box center [437, 163] width 116 height 9
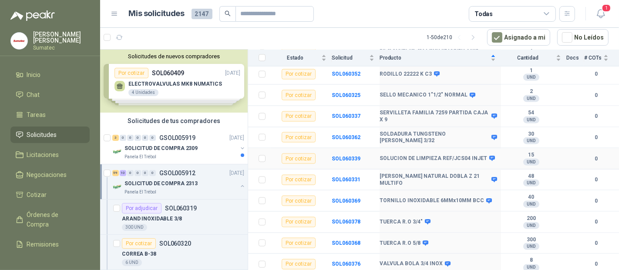
scroll to position [1208, 0]
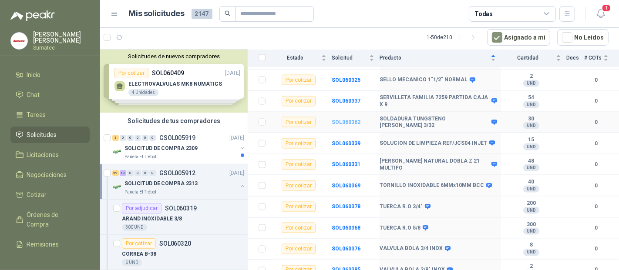
click at [348, 125] on b "SOL060362" at bounding box center [346, 122] width 29 height 6
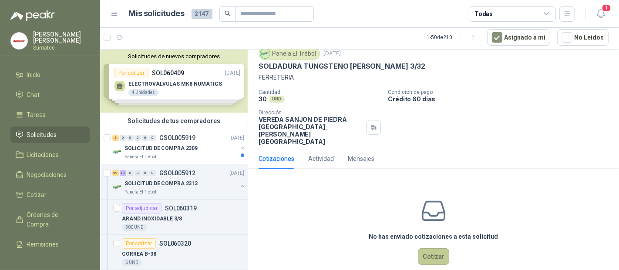
click at [425, 248] on button "Cotizar" at bounding box center [433, 256] width 31 height 17
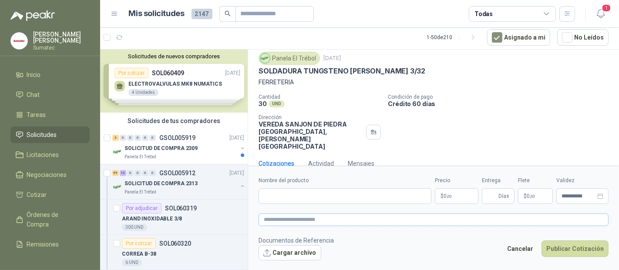
scroll to position [25, 0]
click at [313, 204] on form "**********" at bounding box center [433, 218] width 371 height 105
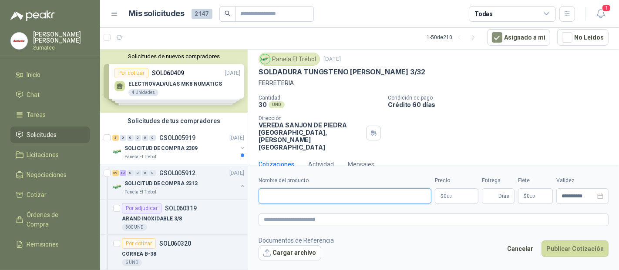
click at [314, 198] on input "Nombre del producto" at bounding box center [344, 196] width 173 height 16
type input "****"
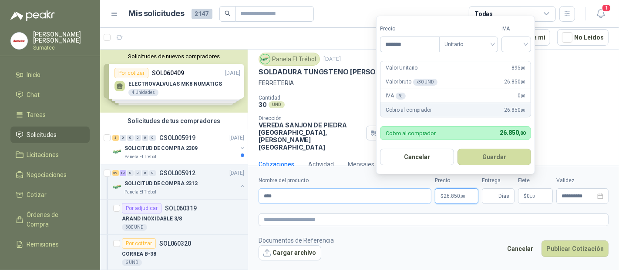
type input "*******"
click at [508, 59] on div "19%" at bounding box center [518, 63] width 27 height 14
click at [491, 159] on button "Guardar" at bounding box center [495, 157] width 75 height 17
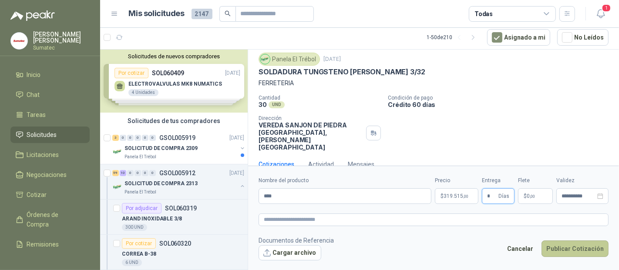
type input "*"
click at [575, 246] on button "Publicar Cotización" at bounding box center [574, 249] width 67 height 17
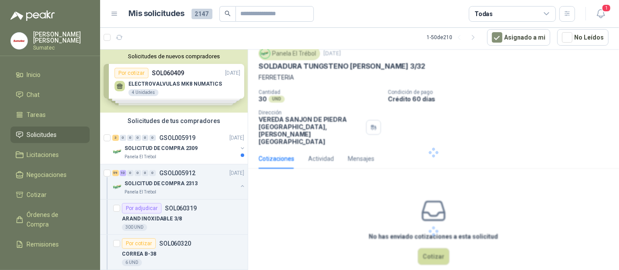
scroll to position [0, 0]
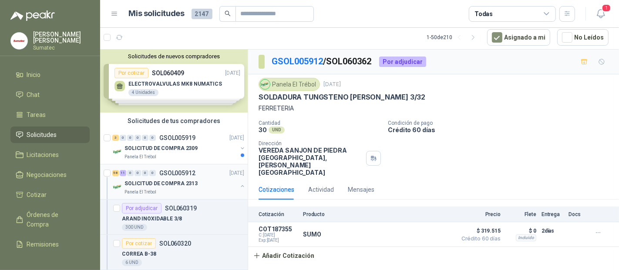
click at [177, 171] on p "GSOL005912" at bounding box center [177, 173] width 36 height 6
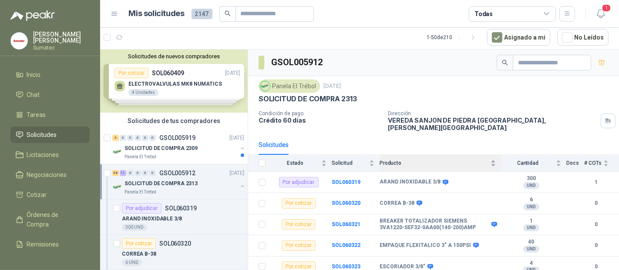
click at [436, 160] on span "Producto" at bounding box center [433, 163] width 109 height 6
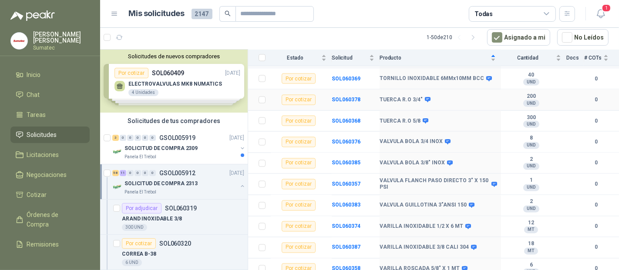
scroll to position [1331, 0]
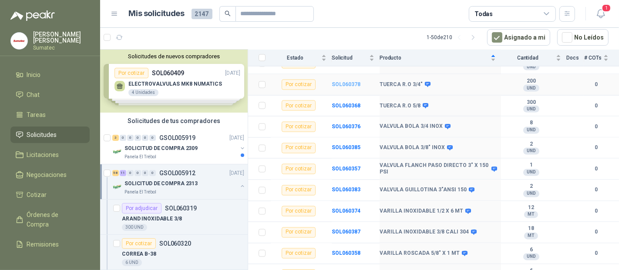
click at [343, 87] on b "SOL060378" at bounding box center [346, 84] width 29 height 6
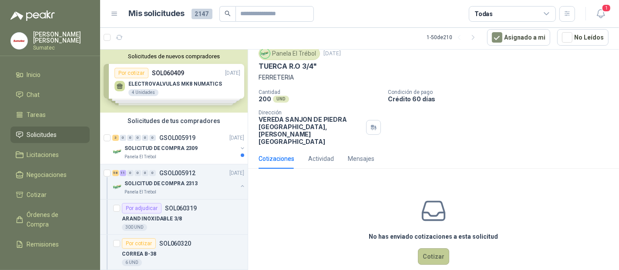
click at [436, 248] on button "Cotizar" at bounding box center [433, 256] width 31 height 17
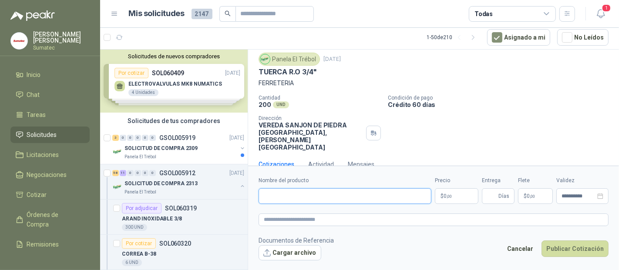
click at [309, 195] on input "Nombre del producto" at bounding box center [344, 196] width 173 height 16
type input "****"
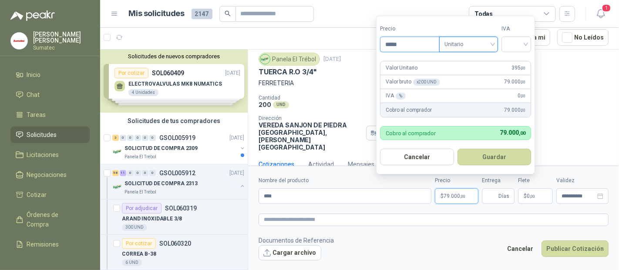
drag, startPoint x: 404, startPoint y: 47, endPoint x: 253, endPoint y: 47, distance: 150.5
click at [334, 46] on body "[PERSON_NAME] Sumatec Inicio Chat Tareas Solicitudes Licitaciones Negociaciones…" at bounding box center [309, 135] width 619 height 270
type input "*****"
click at [504, 35] on div "IVA" at bounding box center [516, 38] width 30 height 27
click at [509, 41] on input "search" at bounding box center [515, 43] width 19 height 13
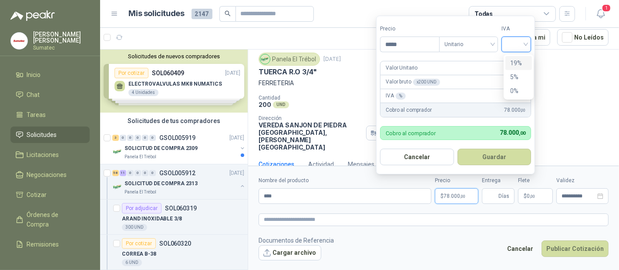
click at [514, 58] on div "19%" at bounding box center [518, 63] width 16 height 10
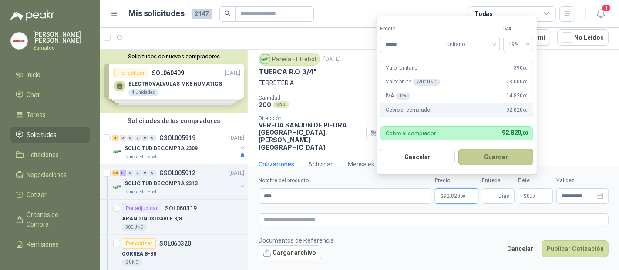
click at [507, 157] on button "Guardar" at bounding box center [495, 157] width 75 height 17
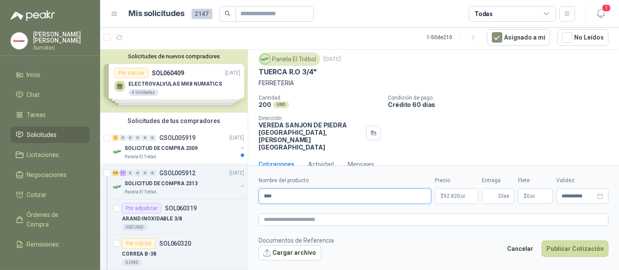
click at [312, 197] on input "****" at bounding box center [344, 196] width 173 height 16
type input "**********"
click at [580, 249] on button "Publicar Cotización" at bounding box center [574, 249] width 67 height 17
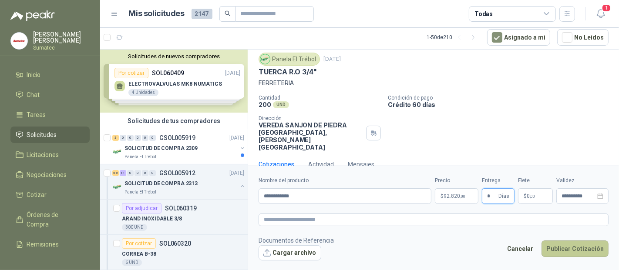
type input "*"
click at [569, 250] on button "Publicar Cotización" at bounding box center [574, 249] width 67 height 17
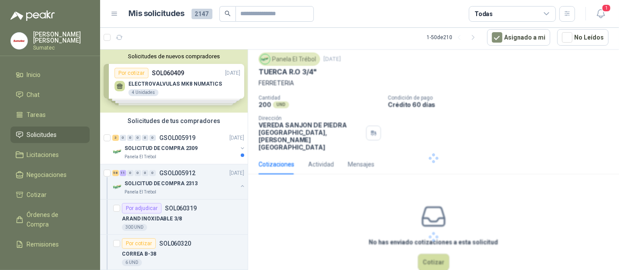
scroll to position [0, 0]
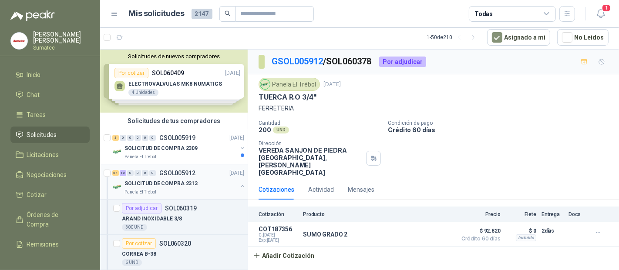
click at [171, 180] on p "SOLICITUD DE COMPRA 2313" at bounding box center [160, 184] width 73 height 8
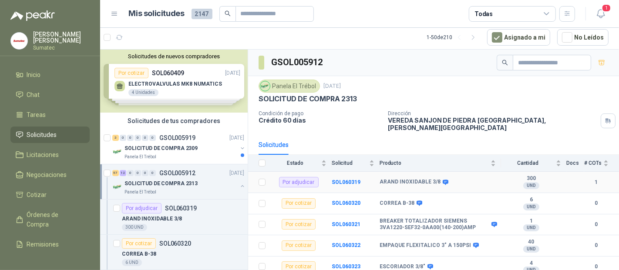
click at [439, 172] on td "ARAND INOXIDABLE 3/8" at bounding box center [439, 182] width 121 height 21
click at [443, 160] on span "Producto" at bounding box center [433, 163] width 109 height 6
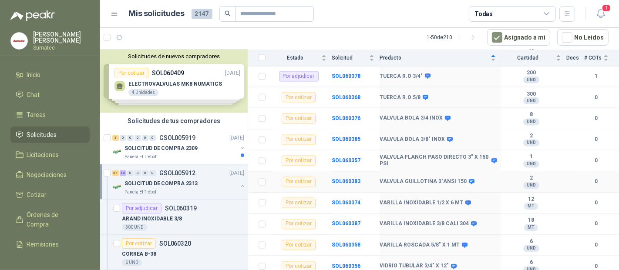
scroll to position [1282, 0]
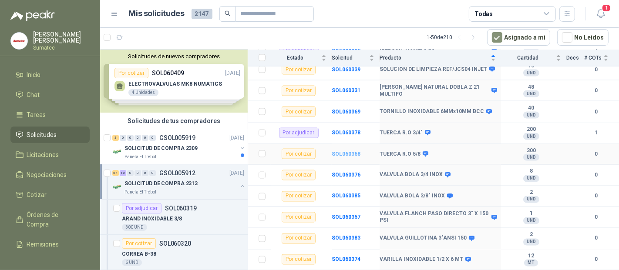
click at [340, 157] on b "SOL060368" at bounding box center [346, 154] width 29 height 6
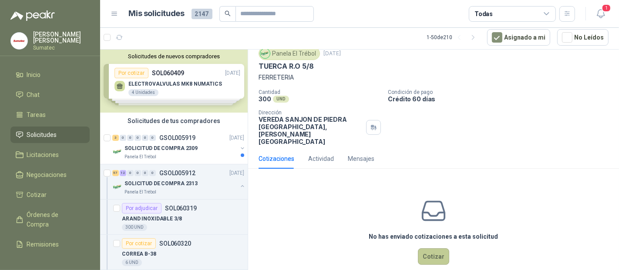
click at [429, 248] on button "Cotizar" at bounding box center [433, 256] width 31 height 17
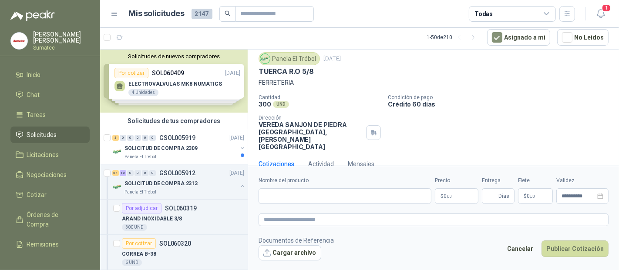
scroll to position [25, 0]
click at [285, 200] on input "Nombre del producto" at bounding box center [344, 196] width 173 height 16
type input "**********"
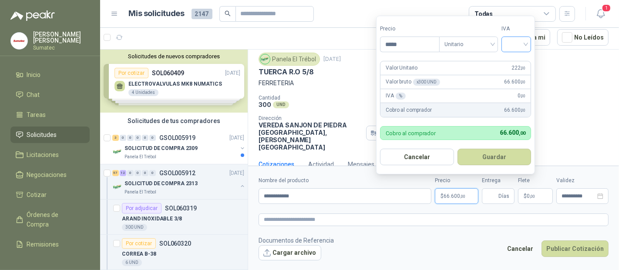
type input "*****"
click at [523, 43] on input "search" at bounding box center [515, 43] width 19 height 13
click at [515, 60] on div "19%" at bounding box center [518, 63] width 16 height 10
click at [492, 156] on button "Guardar" at bounding box center [495, 157] width 75 height 17
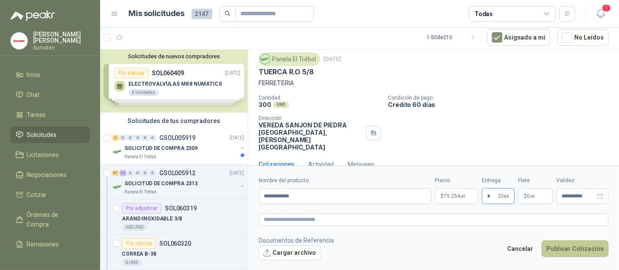
type input "*"
click at [568, 247] on button "Publicar Cotización" at bounding box center [574, 249] width 67 height 17
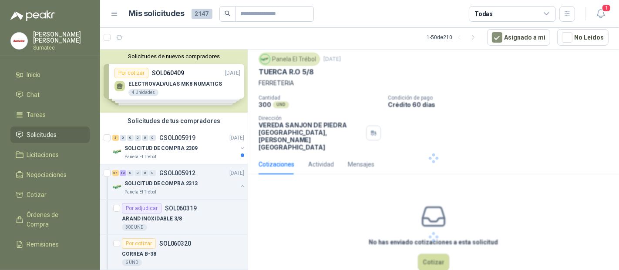
scroll to position [0, 0]
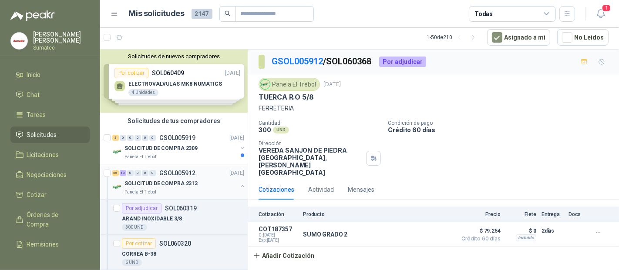
click at [135, 171] on div "0" at bounding box center [137, 173] width 7 height 6
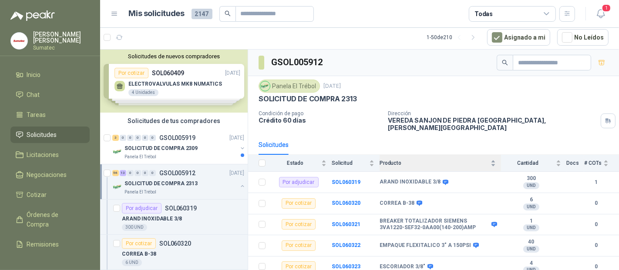
click at [421, 160] on span "Producto" at bounding box center [433, 163] width 109 height 6
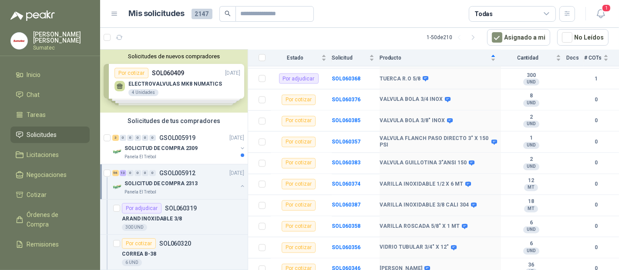
scroll to position [1379, 0]
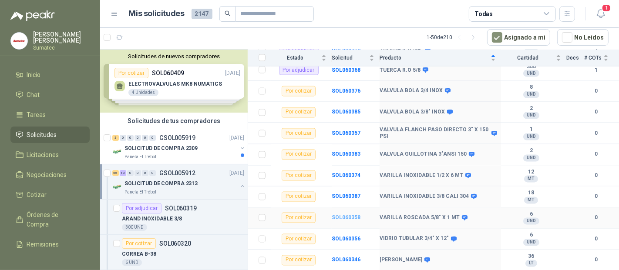
click at [355, 218] on b "SOL060358" at bounding box center [346, 218] width 29 height 6
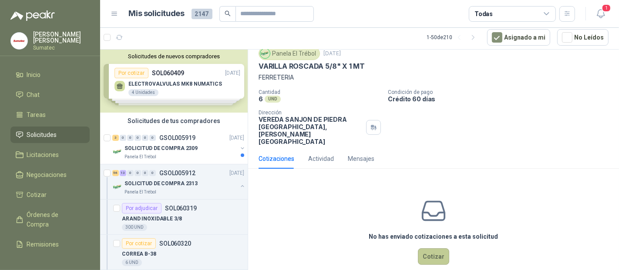
click at [426, 248] on button "Cotizar" at bounding box center [433, 256] width 31 height 17
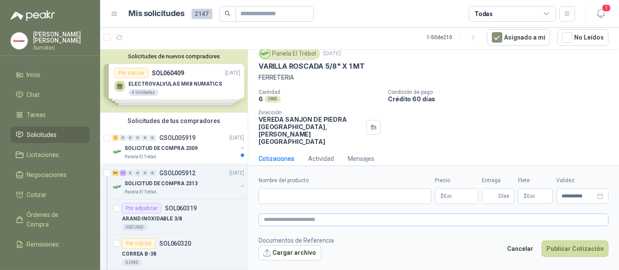
scroll to position [25, 0]
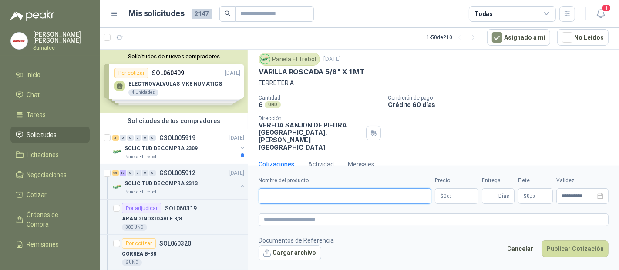
click at [305, 197] on input "Nombre del producto" at bounding box center [344, 196] width 173 height 16
paste input "**********"
click at [292, 197] on input "**********" at bounding box center [344, 196] width 173 height 16
type input "**********"
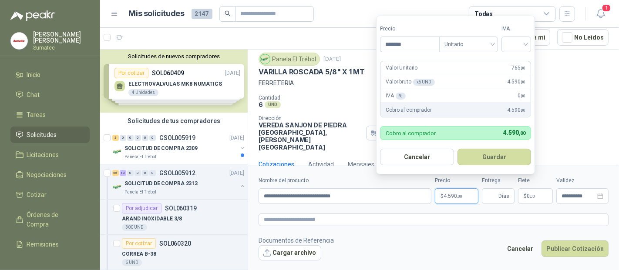
type input "*******"
click at [514, 48] on input "search" at bounding box center [515, 43] width 19 height 13
click at [516, 64] on div "19%" at bounding box center [518, 63] width 16 height 10
click at [502, 157] on button "Guardar" at bounding box center [495, 157] width 75 height 17
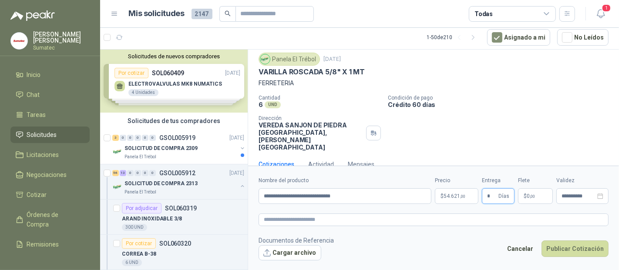
type input "*"
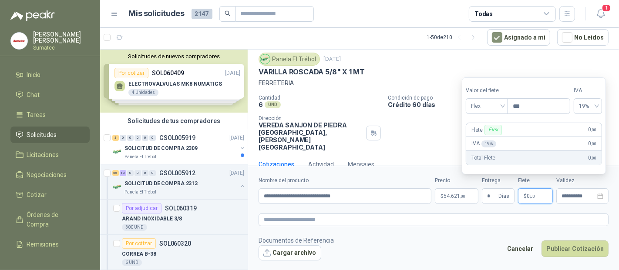
click at [564, 264] on form "**********" at bounding box center [433, 218] width 371 height 105
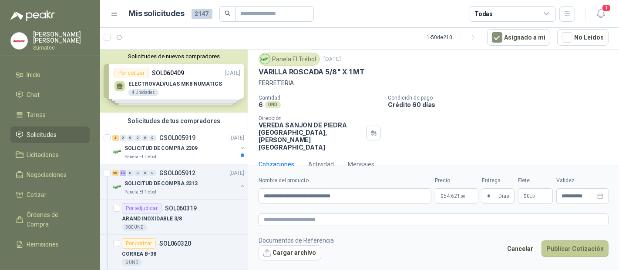
click at [571, 250] on button "Publicar Cotización" at bounding box center [574, 249] width 67 height 17
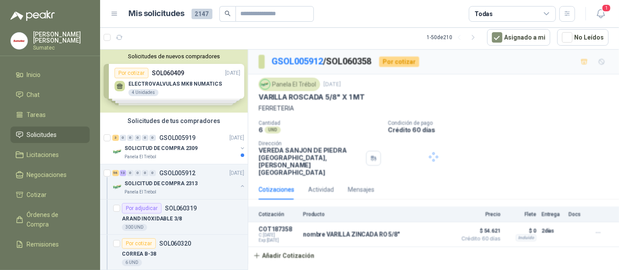
scroll to position [0, 0]
click at [187, 178] on div "SOLICITUD DE COMPRA 2313" at bounding box center [180, 183] width 113 height 10
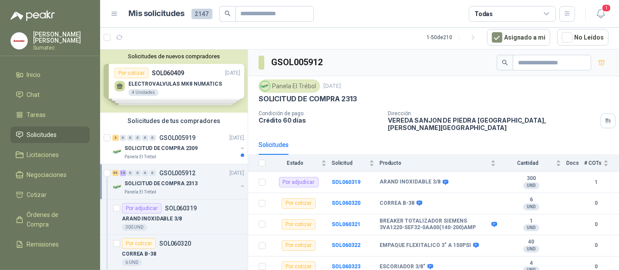
click at [425, 135] on div "Solicitudes" at bounding box center [433, 145] width 350 height 20
click at [421, 159] on div "Producto" at bounding box center [437, 163] width 116 height 9
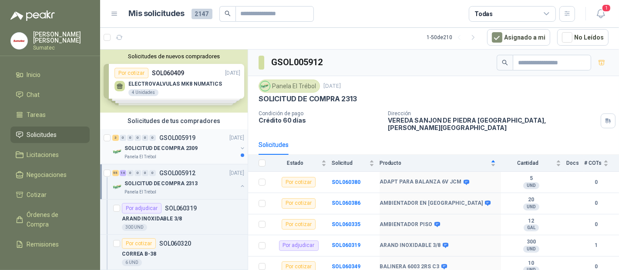
click at [176, 154] on div "Panela El Trébol" at bounding box center [180, 157] width 113 height 7
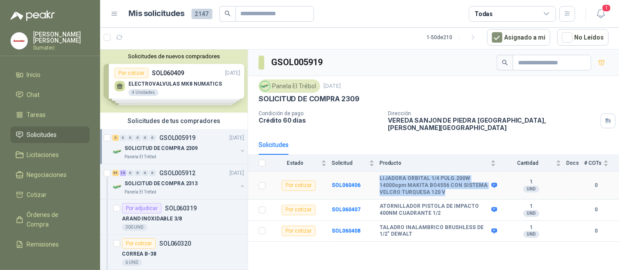
drag, startPoint x: 441, startPoint y: 184, endPoint x: 370, endPoint y: 168, distance: 72.8
click at [370, 172] on tr "Por cotizar SOL060406 LIJADORA ORBITAL 1/4 PULG.200W 14000opm MAKITA BO4556 CON…" at bounding box center [433, 186] width 371 height 28
copy tr "LIJADORA ORBITAL 1/4 PULG.200W 14000opm MAKITA BO4556 CON SISTEMA VELCRO TURQUE…"
click at [343, 182] on b "SOL060406" at bounding box center [346, 185] width 29 height 6
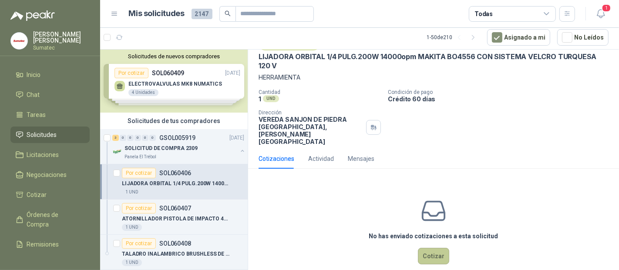
click at [429, 248] on button "Cotizar" at bounding box center [433, 256] width 31 height 17
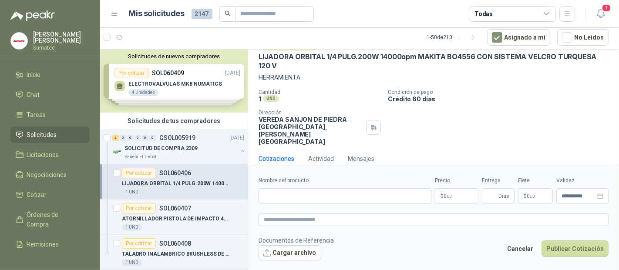
scroll to position [35, 0]
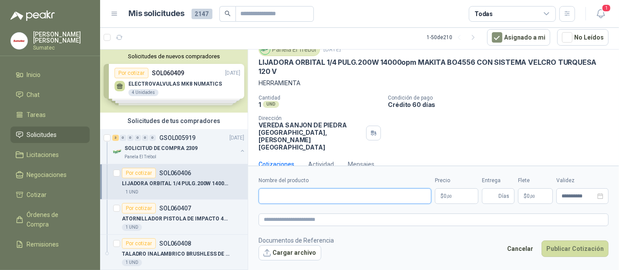
click at [308, 200] on input "Nombre del producto" at bounding box center [344, 196] width 173 height 16
click at [324, 196] on input "**********" at bounding box center [344, 196] width 173 height 16
type input "**********"
click at [450, 199] on p "$ 0 ,00" at bounding box center [457, 196] width 44 height 16
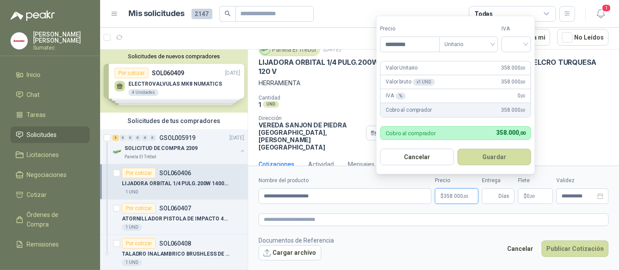
type input "*********"
click at [520, 44] on input "search" at bounding box center [515, 43] width 19 height 13
click at [509, 61] on div "19%" at bounding box center [518, 63] width 27 height 14
click at [498, 154] on button "Guardar" at bounding box center [495, 157] width 75 height 17
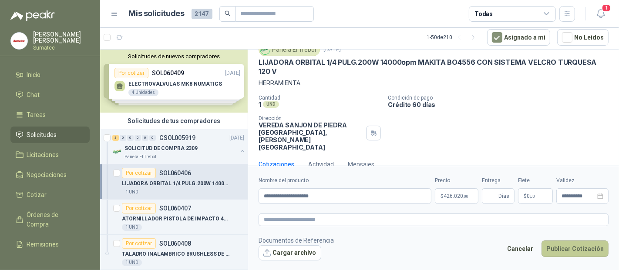
click at [571, 251] on button "Publicar Cotización" at bounding box center [574, 249] width 67 height 17
type input "*"
click at [566, 247] on button "Publicar Cotización" at bounding box center [574, 249] width 67 height 17
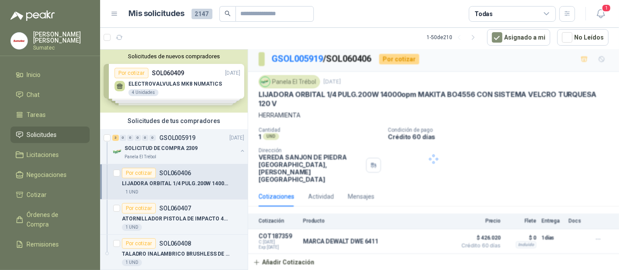
scroll to position [0, 0]
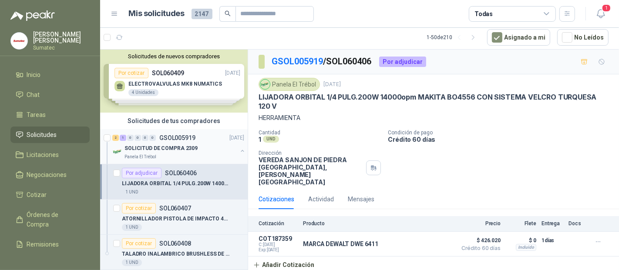
click at [194, 147] on div "SOLICITUD DE COMPRA 2309" at bounding box center [180, 148] width 113 height 10
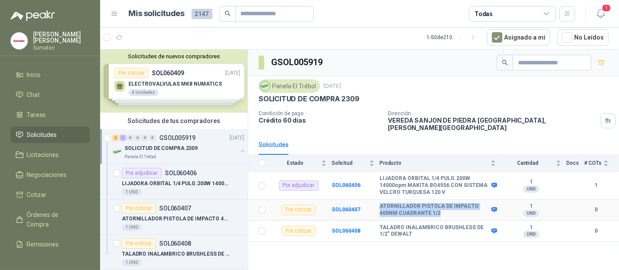
drag, startPoint x: 439, startPoint y: 207, endPoint x: 371, endPoint y: 195, distance: 68.5
click at [371, 200] on tr "Por cotizar SOL060407 ATORNILLADOR PISTOLA DE IMPACTO 400NM CUADRANTE 1/2 1 UND…" at bounding box center [433, 210] width 371 height 21
copy tr "ATORNILLADOR PISTOLA DE IMPACTO 400NM CUADRANTE 1/2"
click at [352, 207] on b "SOL060407" at bounding box center [346, 210] width 29 height 6
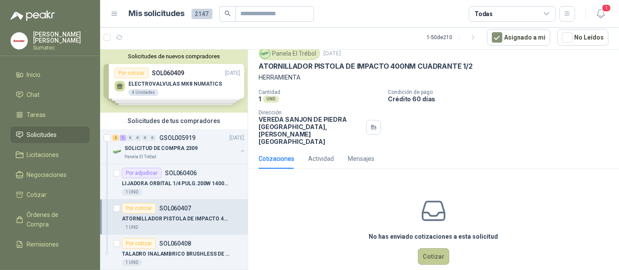
click at [423, 248] on button "Cotizar" at bounding box center [433, 256] width 31 height 17
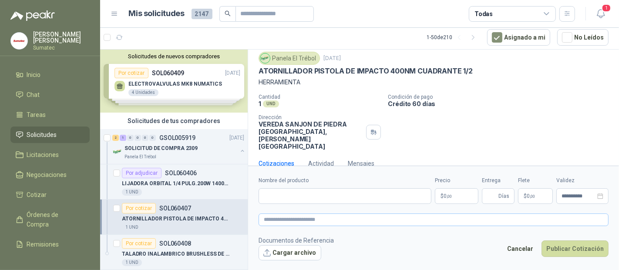
scroll to position [25, 0]
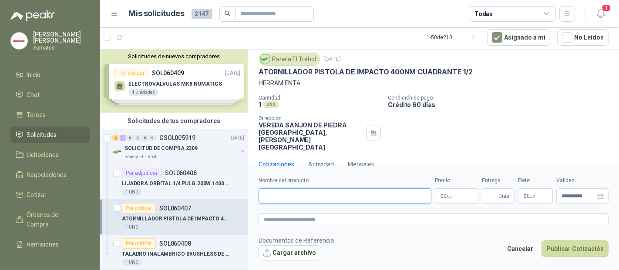
click at [306, 201] on input "Nombre del producto" at bounding box center [344, 196] width 173 height 16
click at [330, 194] on input "Nombre del producto" at bounding box center [344, 196] width 173 height 16
paste input "**********"
type input "**********"
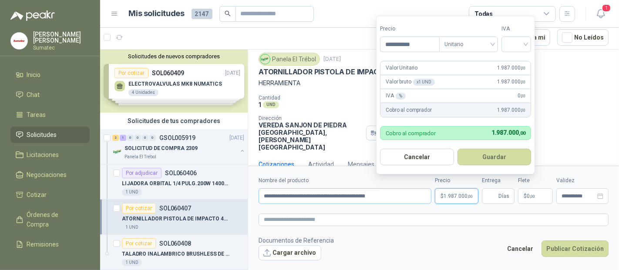
type input "**********"
click at [513, 65] on div "19%" at bounding box center [518, 63] width 16 height 10
click at [500, 161] on button "Guardar" at bounding box center [495, 157] width 75 height 17
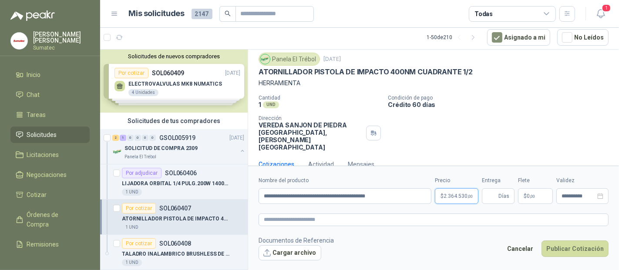
click at [452, 198] on span "2.364.530 ,00" at bounding box center [457, 196] width 29 height 5
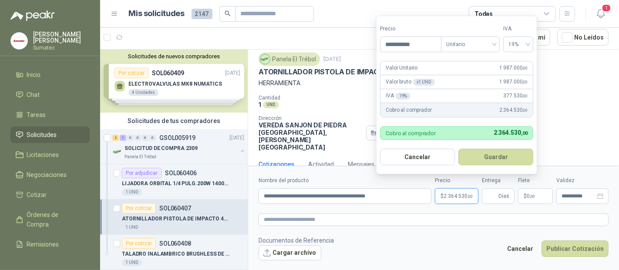
click at [495, 209] on form "**********" at bounding box center [433, 218] width 371 height 105
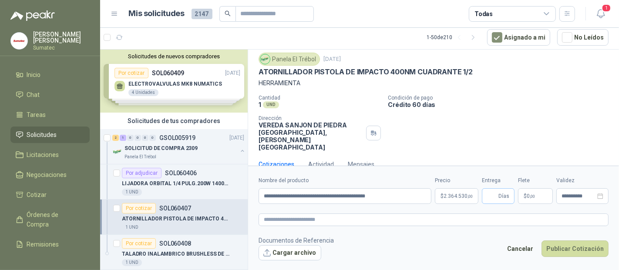
click at [504, 197] on span "Días" at bounding box center [503, 196] width 11 height 15
type input "*"
click at [571, 248] on button "Publicar Cotización" at bounding box center [574, 249] width 67 height 17
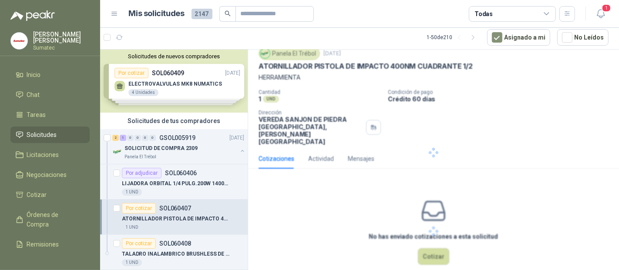
scroll to position [0, 0]
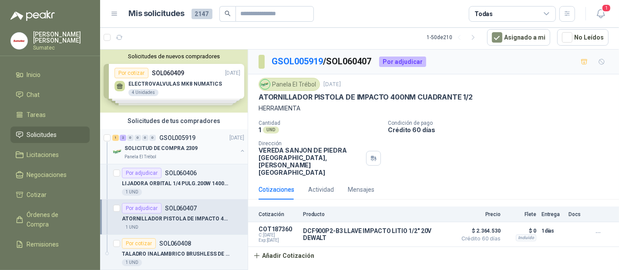
click at [199, 144] on div "SOLICITUD DE COMPRA 2309" at bounding box center [180, 148] width 113 height 10
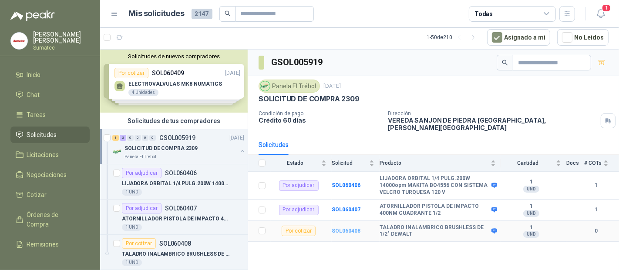
click at [339, 228] on b "SOL060408" at bounding box center [346, 231] width 29 height 6
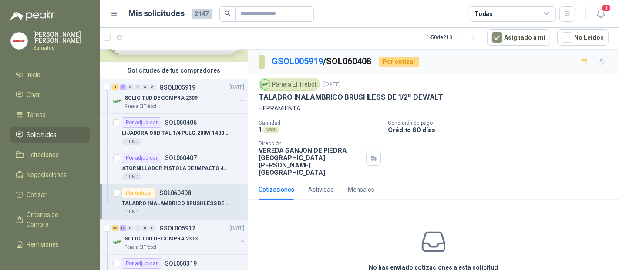
scroll to position [145, 0]
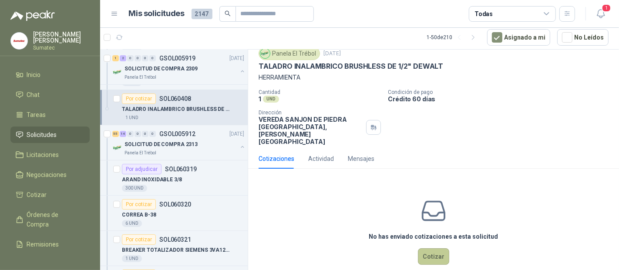
click at [426, 248] on button "Cotizar" at bounding box center [433, 256] width 31 height 17
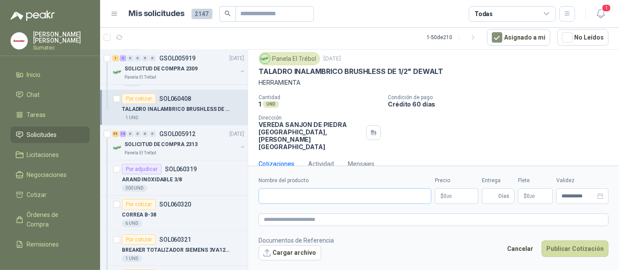
scroll to position [25, 0]
click at [279, 198] on input "Nombre del producto" at bounding box center [344, 196] width 173 height 16
paste input "**********"
type input "**********"
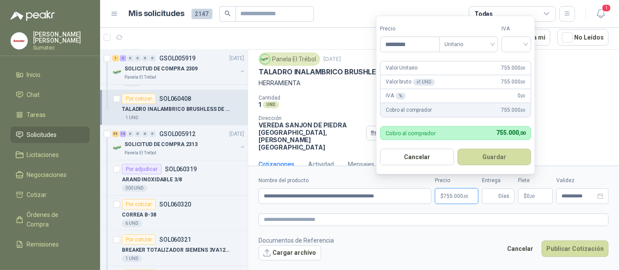
type input "*********"
click at [522, 41] on input "search" at bounding box center [515, 43] width 19 height 13
click at [513, 60] on div "19%" at bounding box center [518, 63] width 16 height 10
click at [492, 160] on button "Guardar" at bounding box center [495, 157] width 75 height 17
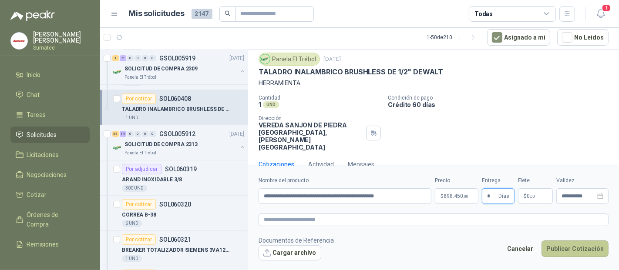
type input "*"
click at [581, 251] on button "Publicar Cotización" at bounding box center [574, 249] width 67 height 17
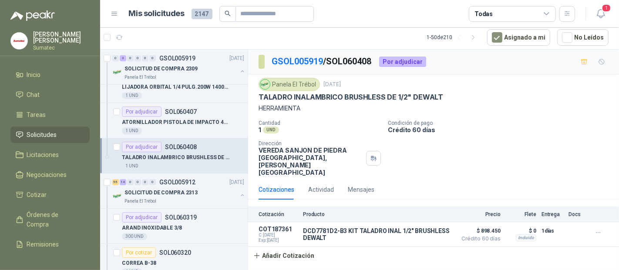
scroll to position [0, 0]
